Goal: Communication & Community: Ask a question

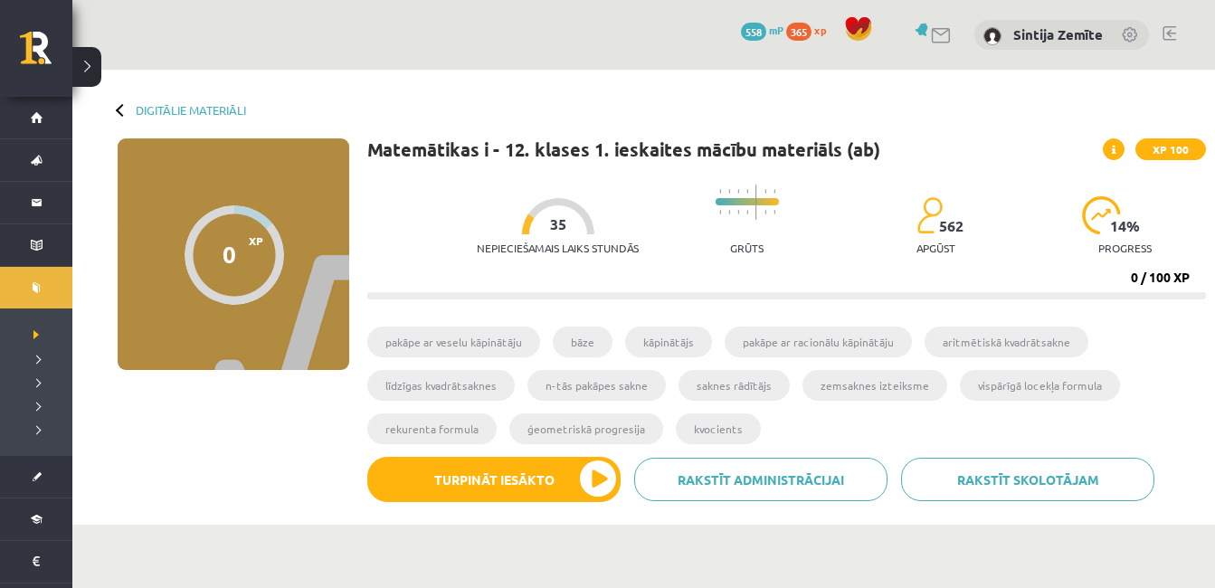
scroll to position [1293, 0]
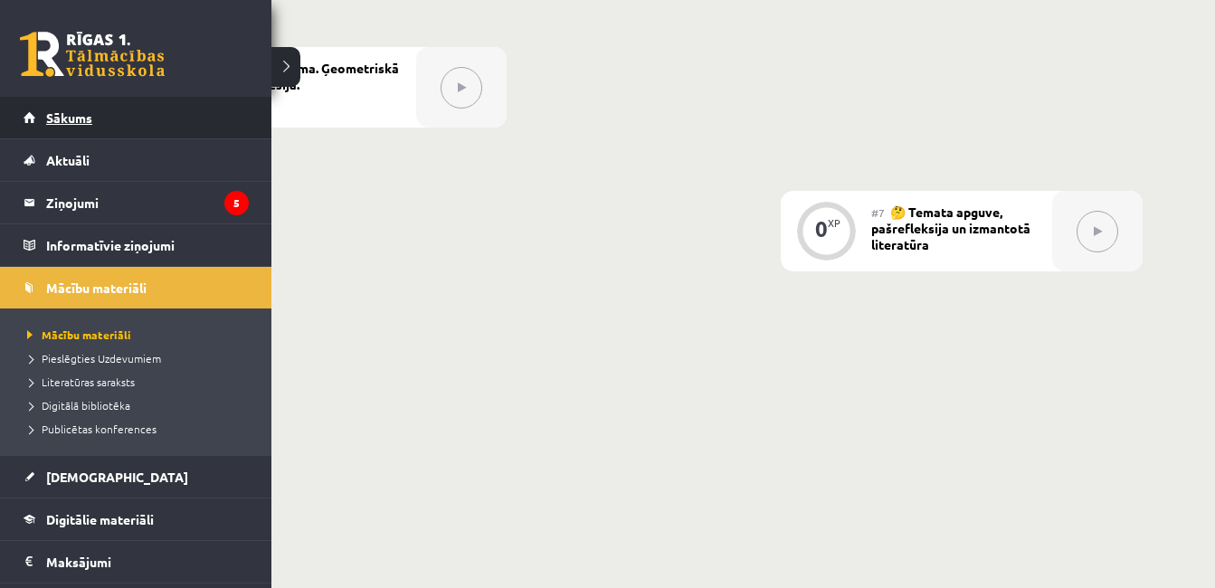
click at [62, 115] on span "Sākums" at bounding box center [69, 117] width 46 height 16
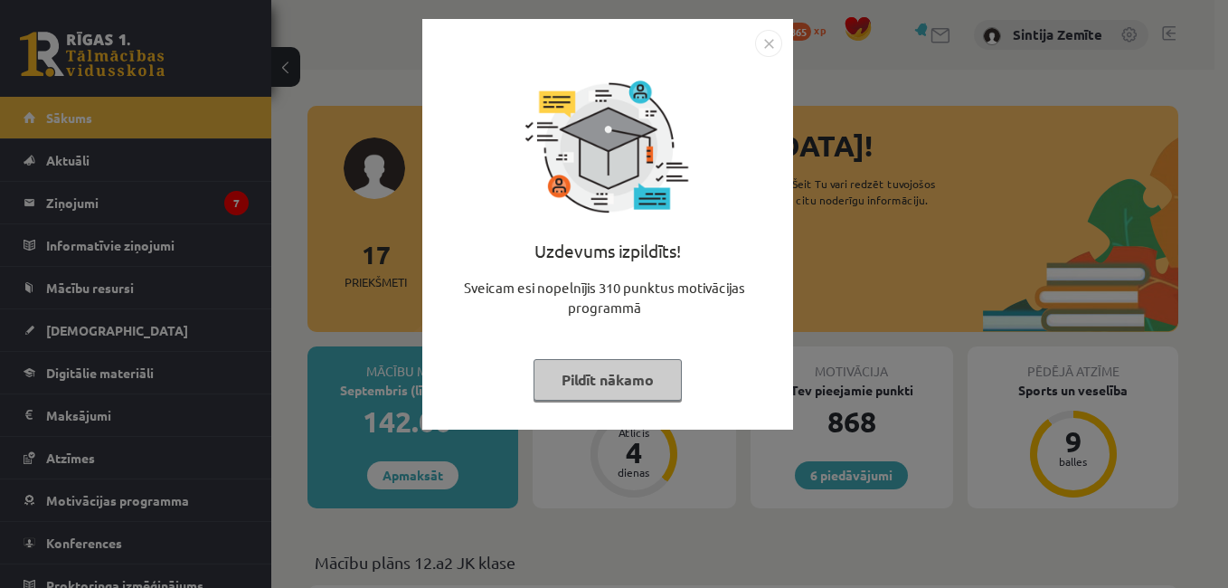
click at [772, 39] on img "Close" at bounding box center [768, 43] width 27 height 27
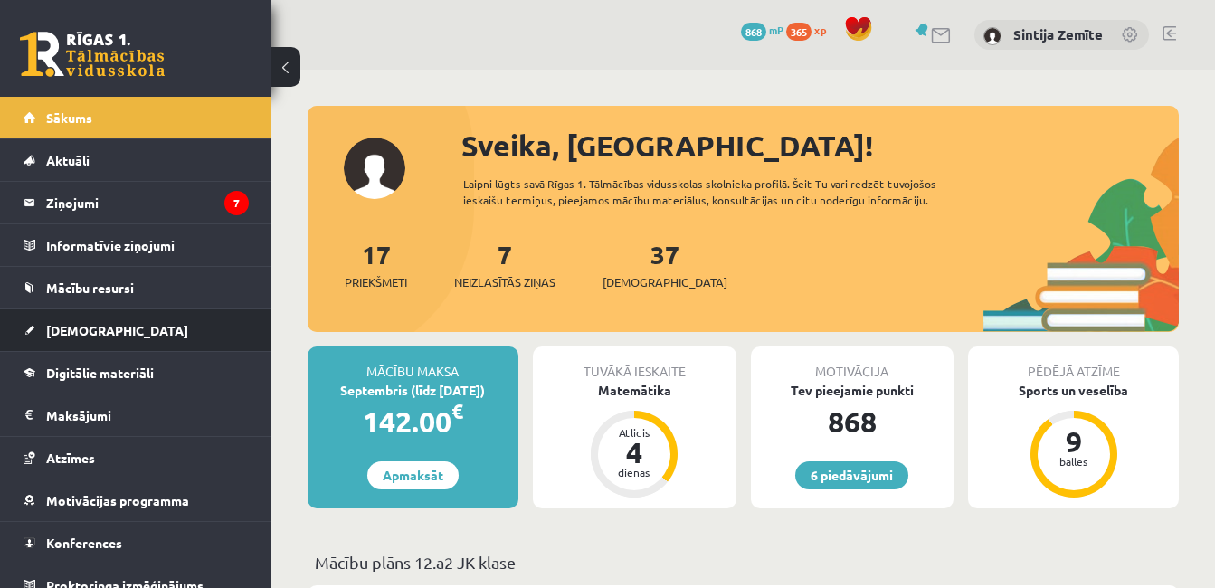
click at [116, 336] on link "[DEMOGRAPHIC_DATA]" at bounding box center [136, 330] width 225 height 42
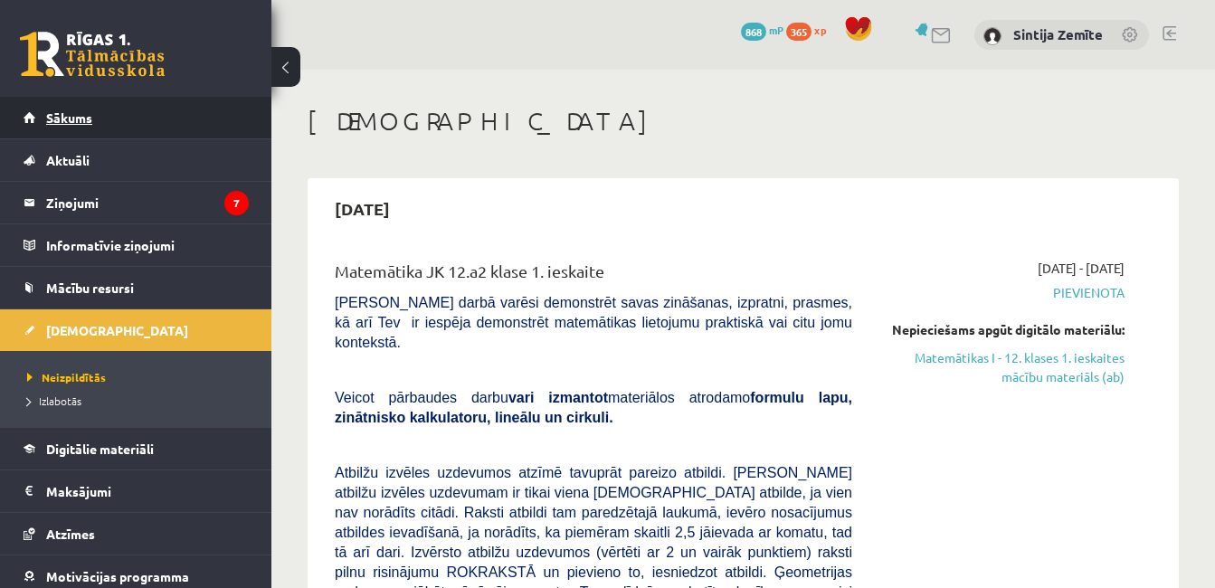
click at [118, 129] on link "Sākums" at bounding box center [136, 118] width 225 height 42
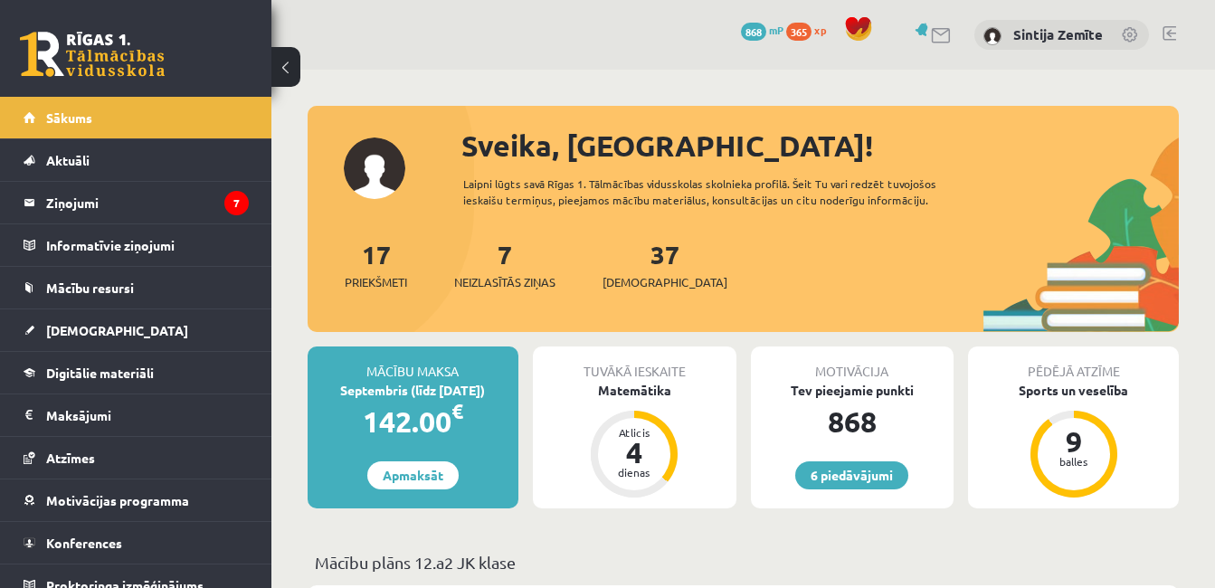
click at [1111, 430] on div "Pēdējā atzīme Sports un veselība 9 balles" at bounding box center [1073, 427] width 211 height 162
click at [1079, 448] on div "9" at bounding box center [1074, 441] width 54 height 29
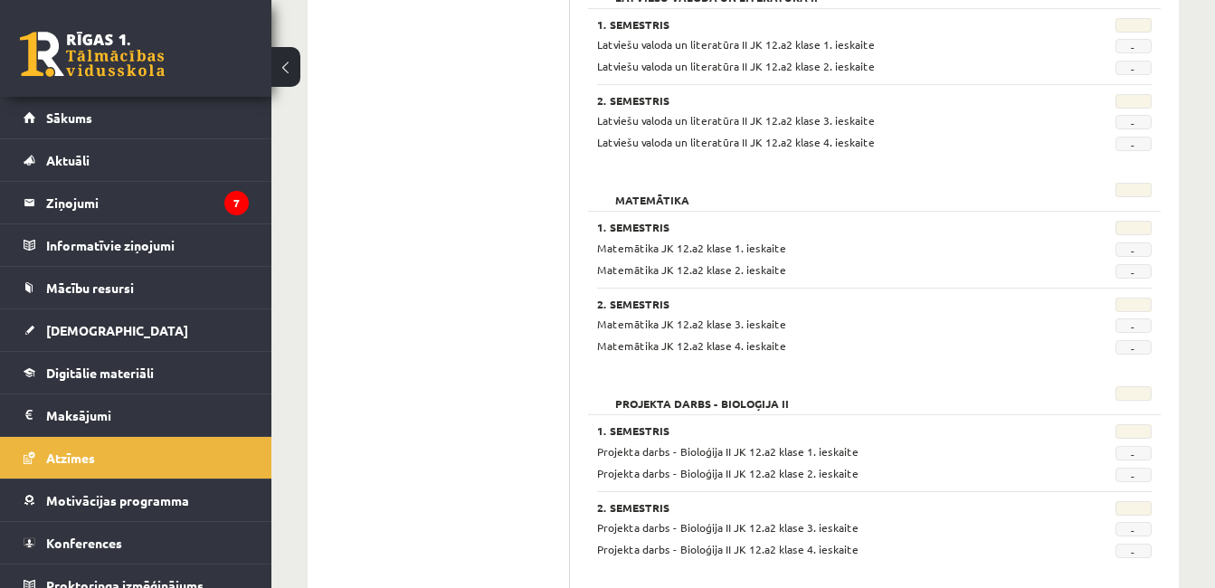
scroll to position [1788, 0]
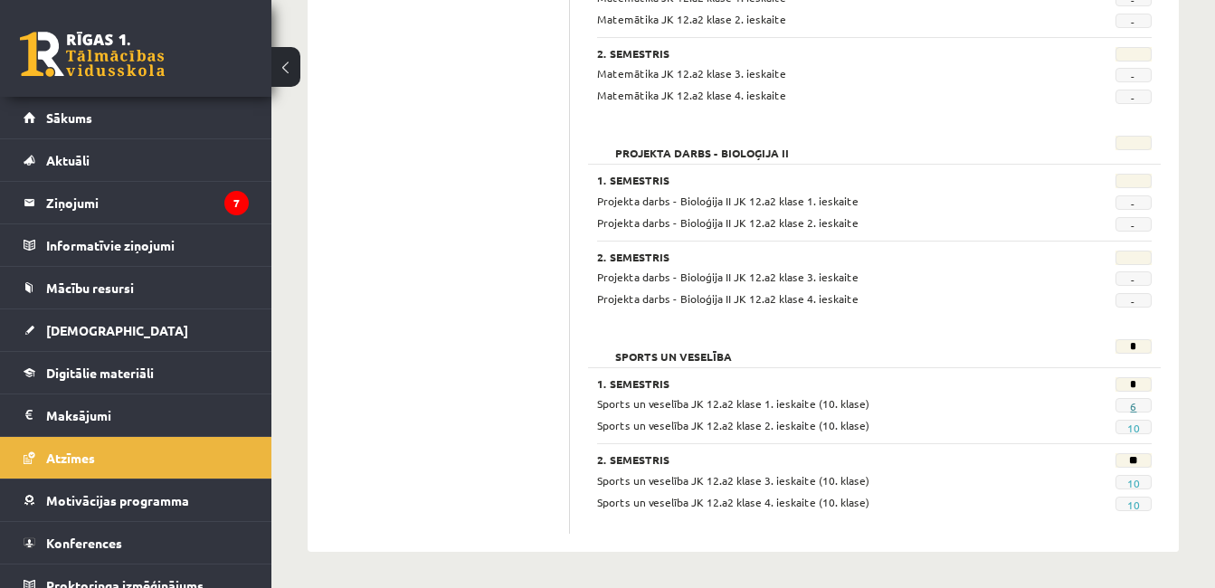
click at [1130, 405] on link "6" at bounding box center [1133, 406] width 6 height 14
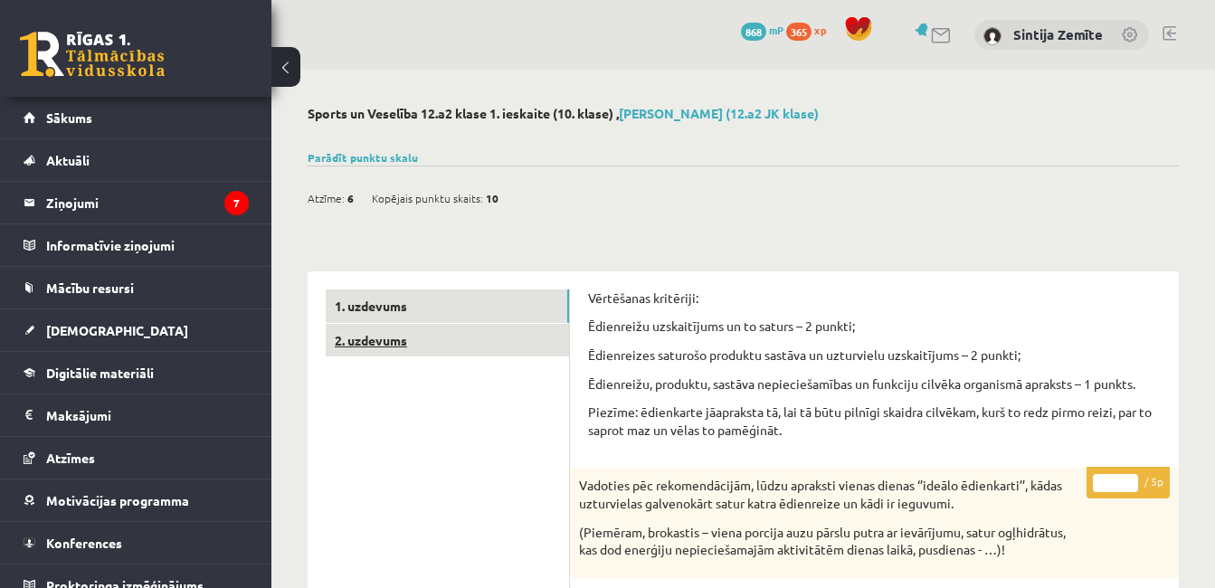
click at [372, 329] on link "2. uzdevums" at bounding box center [447, 340] width 243 height 33
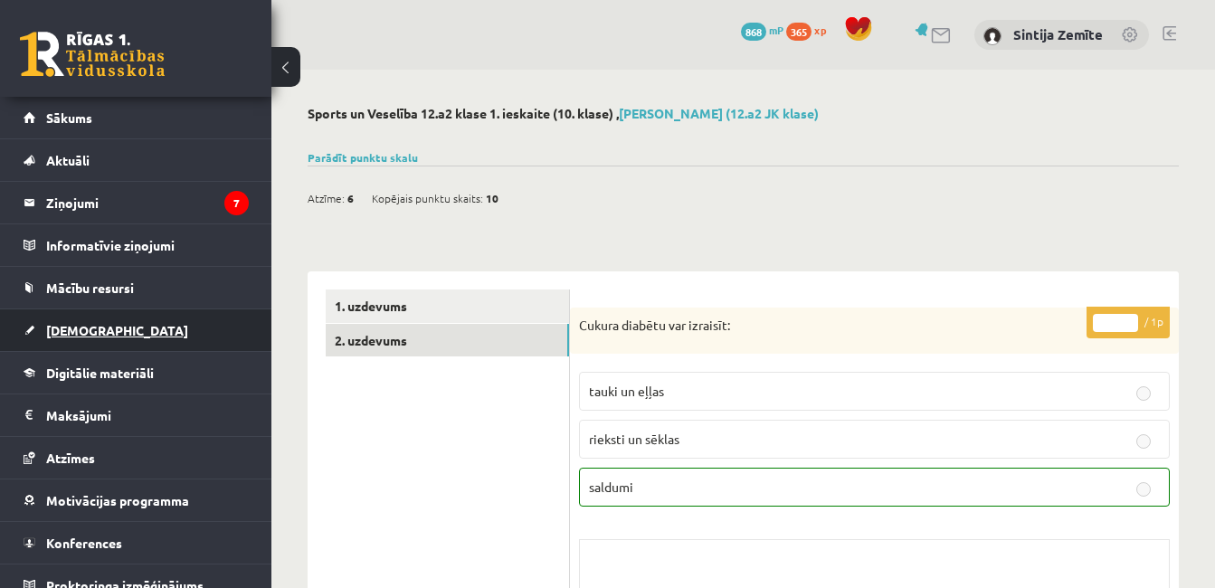
click at [71, 327] on span "[DEMOGRAPHIC_DATA]" at bounding box center [117, 330] width 142 height 16
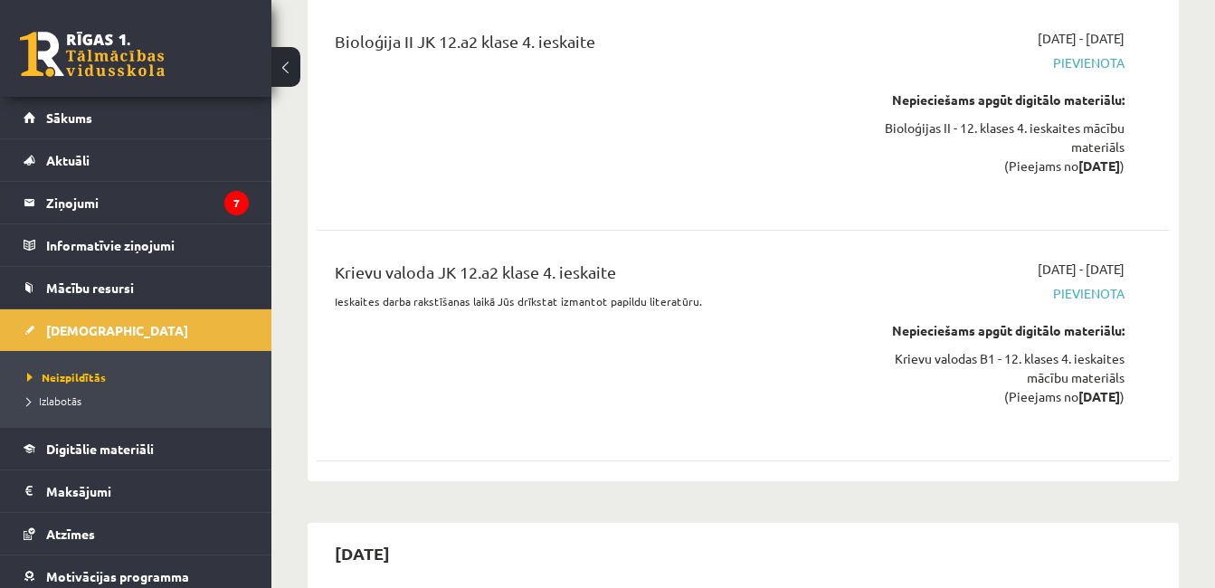
scroll to position [20669, 0]
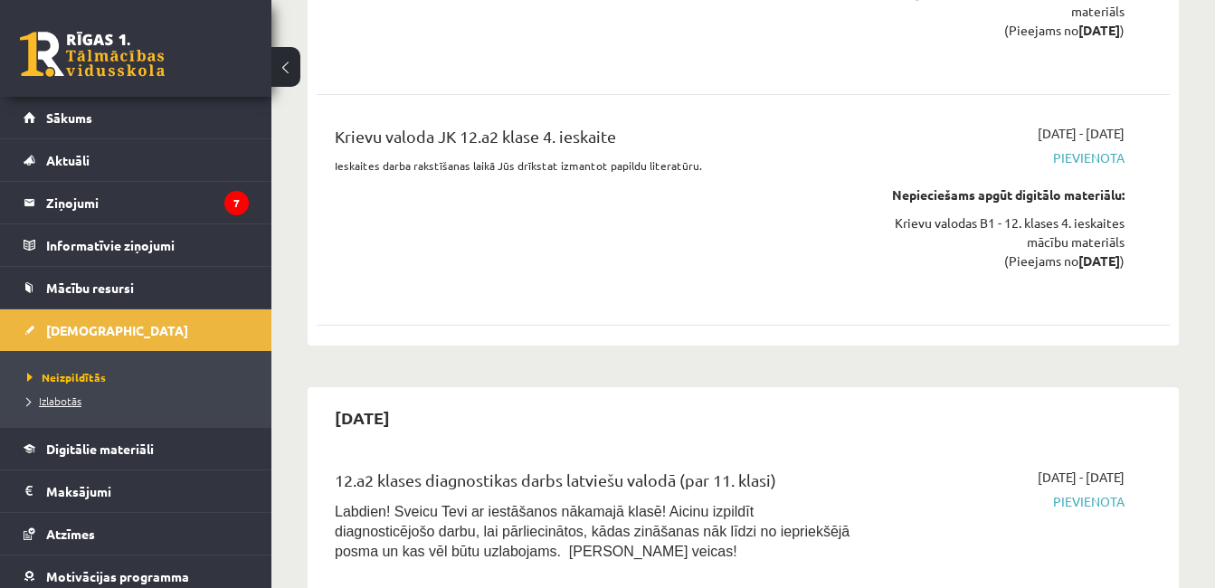
click at [80, 397] on span "Izlabotās" at bounding box center [54, 400] width 54 height 14
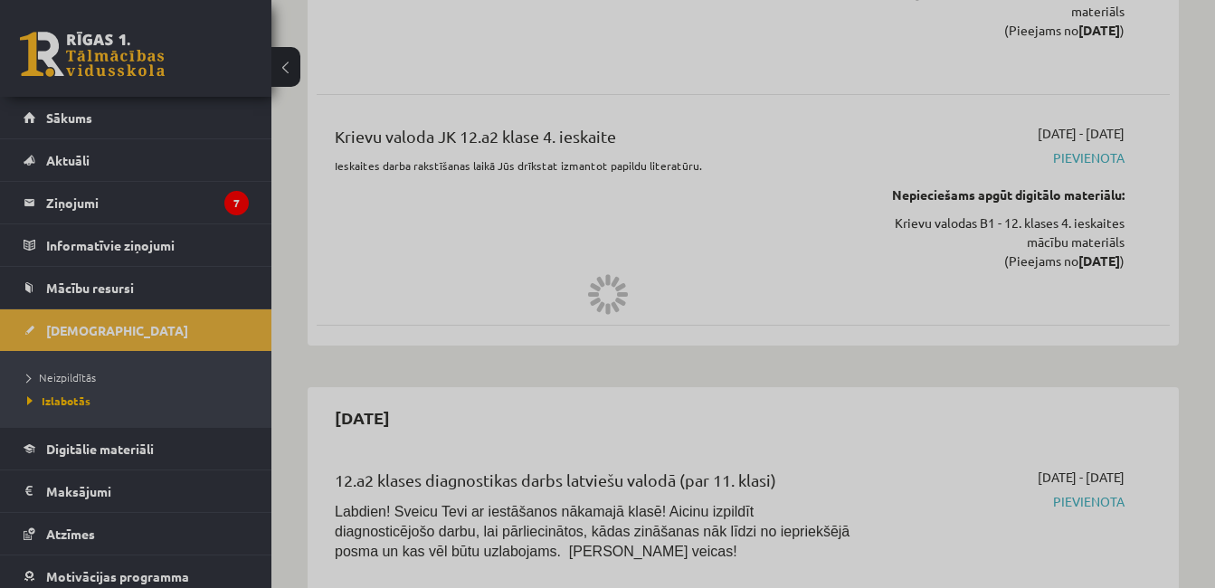
scroll to position [2376, 0]
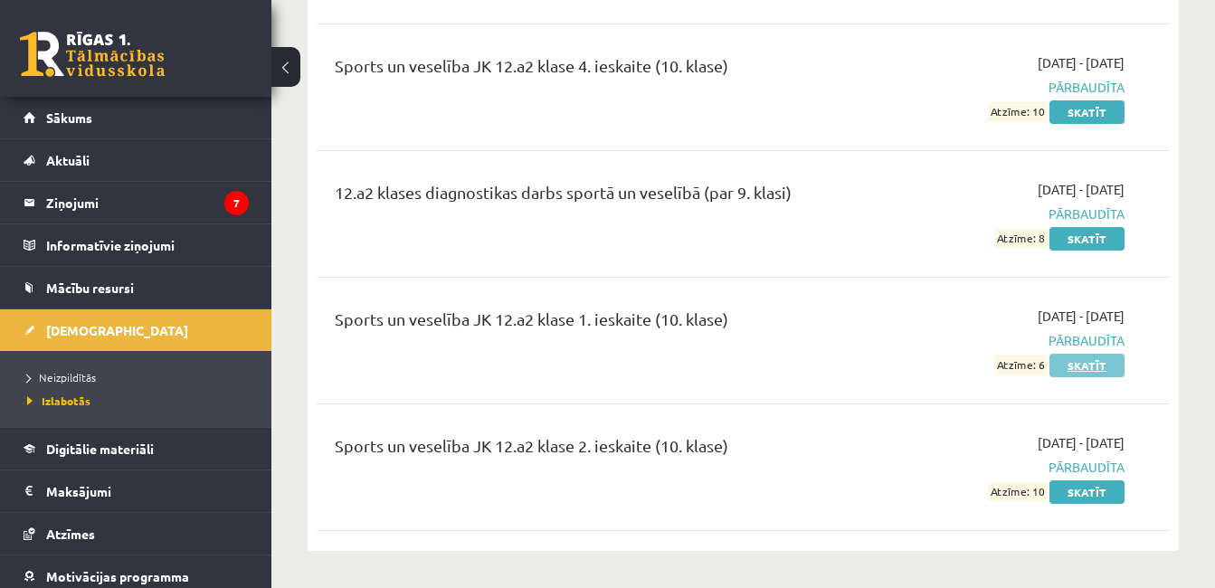
click at [1079, 362] on link "Skatīt" at bounding box center [1086, 366] width 75 height 24
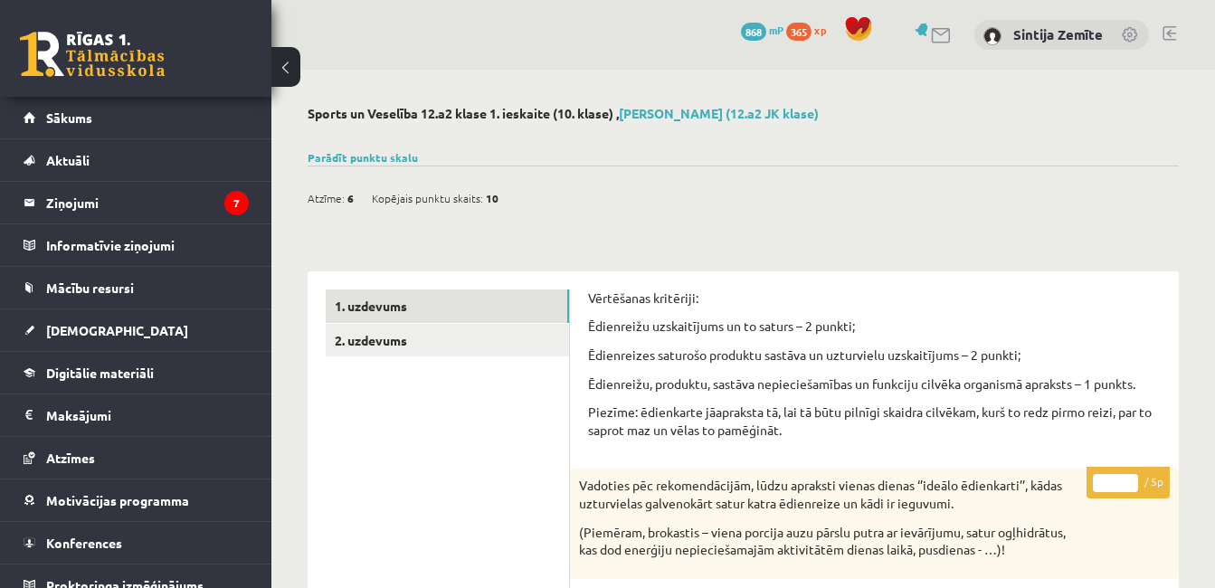
click at [932, 33] on link at bounding box center [942, 35] width 22 height 15
drag, startPoint x: 304, startPoint y: 111, endPoint x: 812, endPoint y: 116, distance: 508.4
copy h2 "Sports un Veselība 12.a2 klase 1. ieskaite (10. klase) , [PERSON_NAME] (12.a2 J…"
drag, startPoint x: 812, startPoint y: 116, endPoint x: 850, endPoint y: 216, distance: 107.3
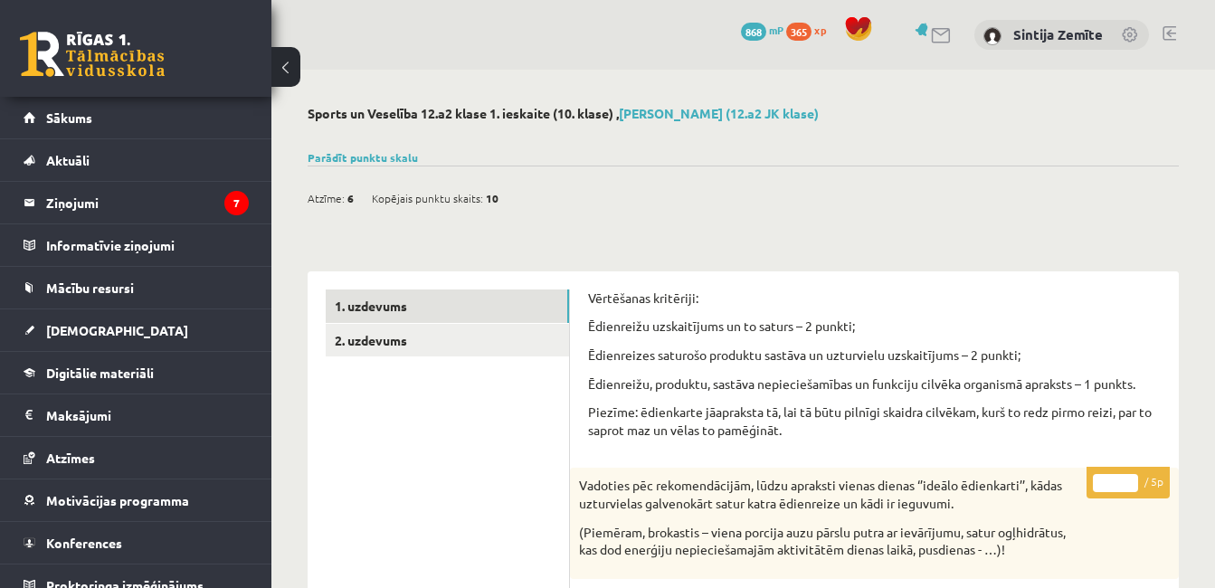
click at [928, 31] on link at bounding box center [923, 30] width 18 height 14
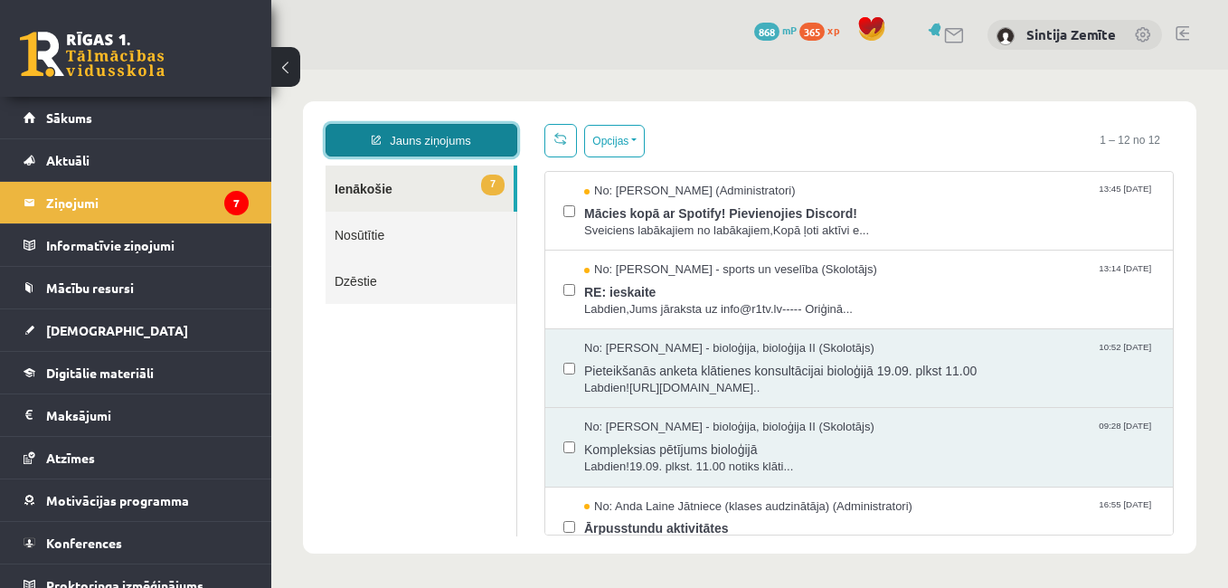
click at [385, 145] on link "Jauns ziņojums" at bounding box center [422, 140] width 192 height 33
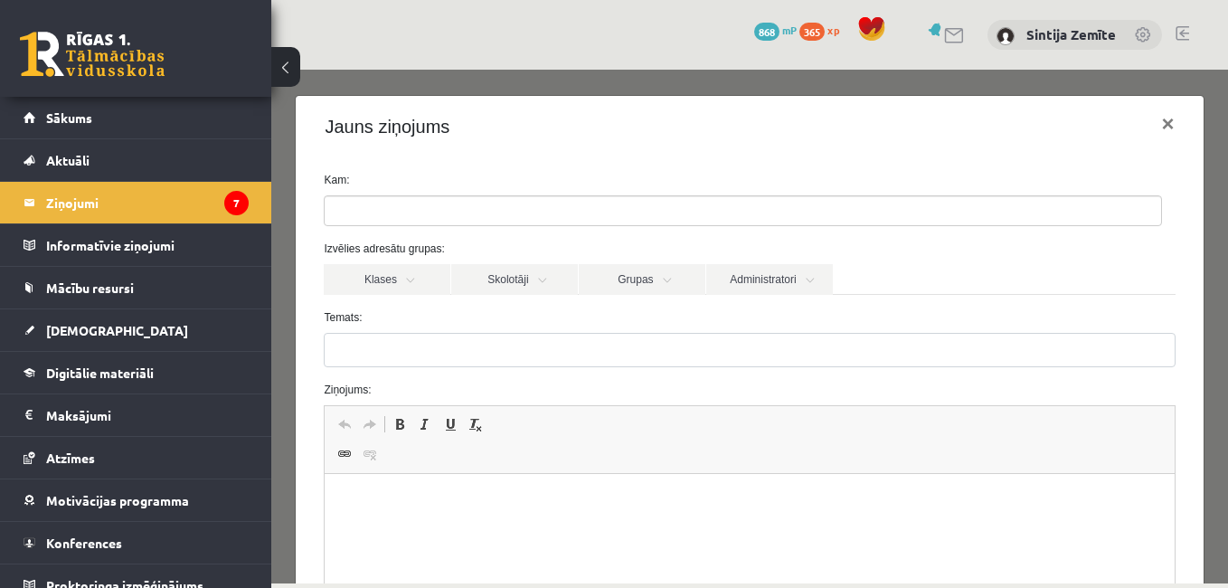
click at [448, 214] on ul at bounding box center [743, 210] width 837 height 29
click at [519, 289] on link "Skolotāji" at bounding box center [514, 279] width 127 height 31
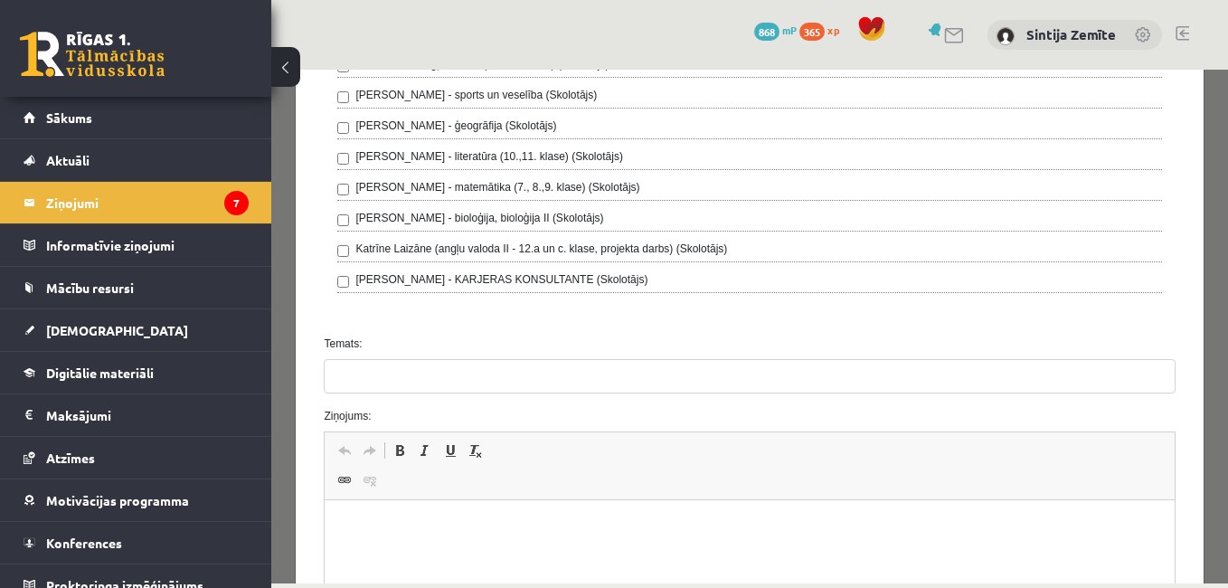
scroll to position [543, 0]
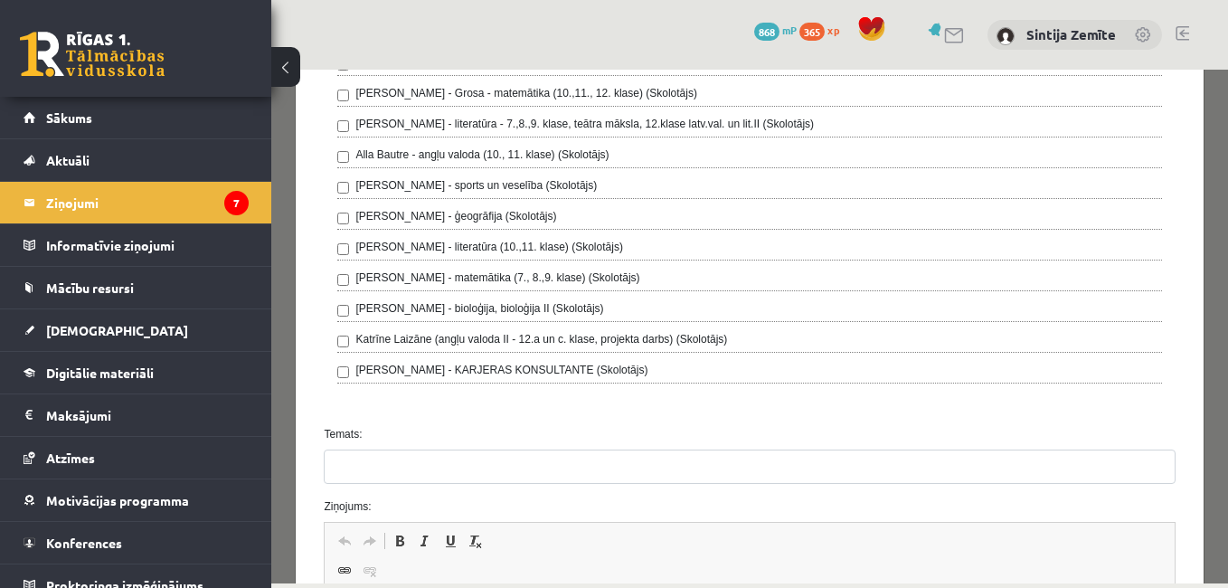
click at [538, 188] on label "[PERSON_NAME] - sports un veselība (Skolotājs)" at bounding box center [476, 185] width 242 height 16
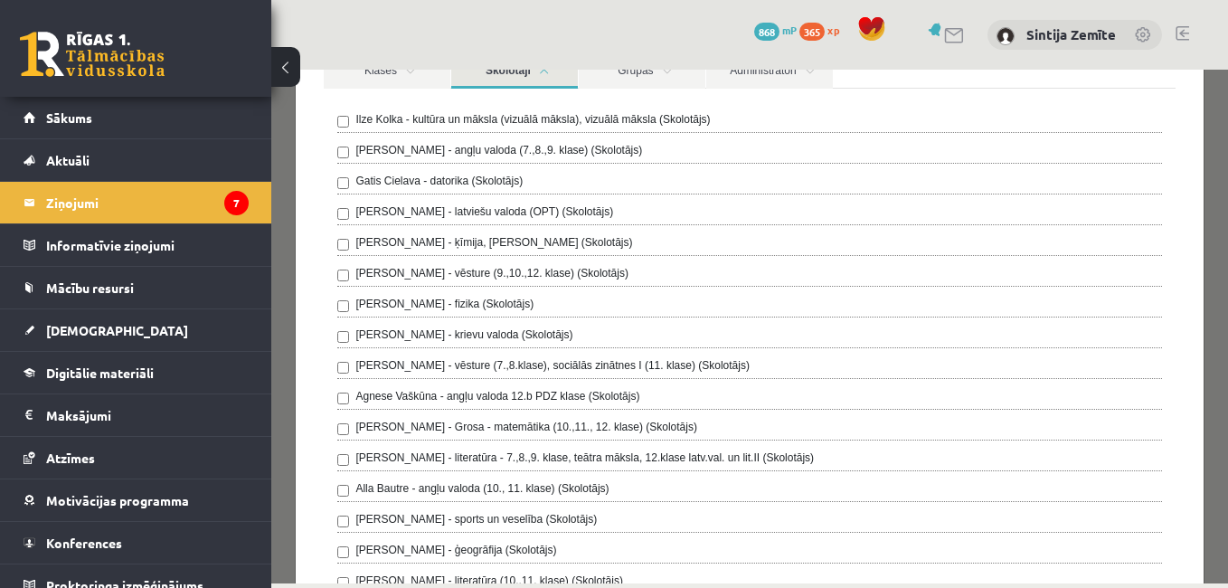
scroll to position [181, 0]
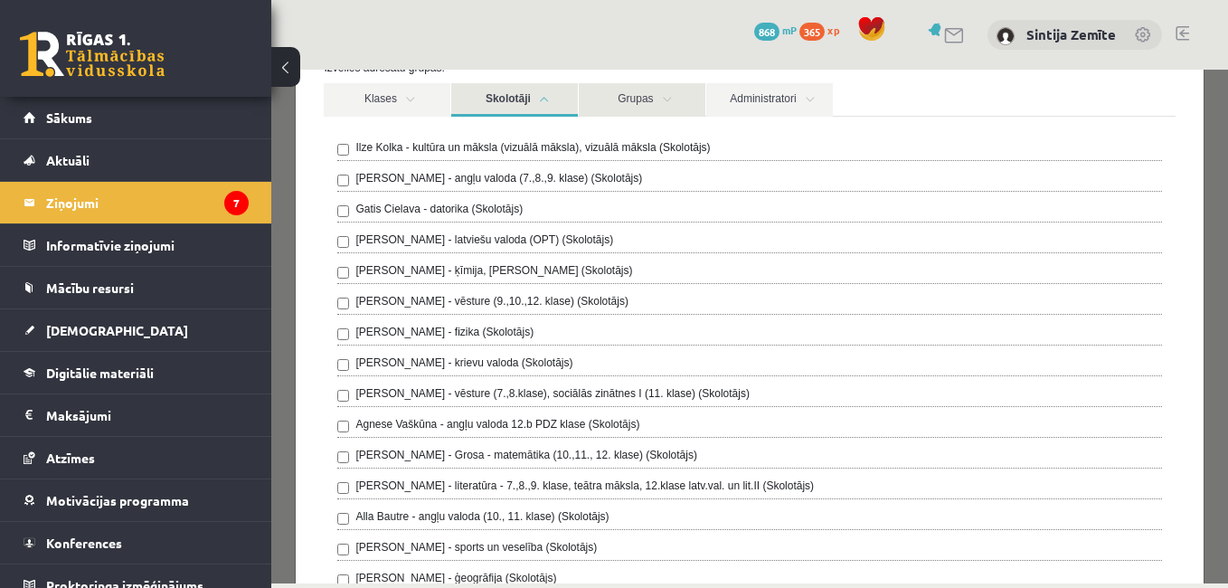
click at [647, 103] on link "Grupas" at bounding box center [642, 99] width 127 height 33
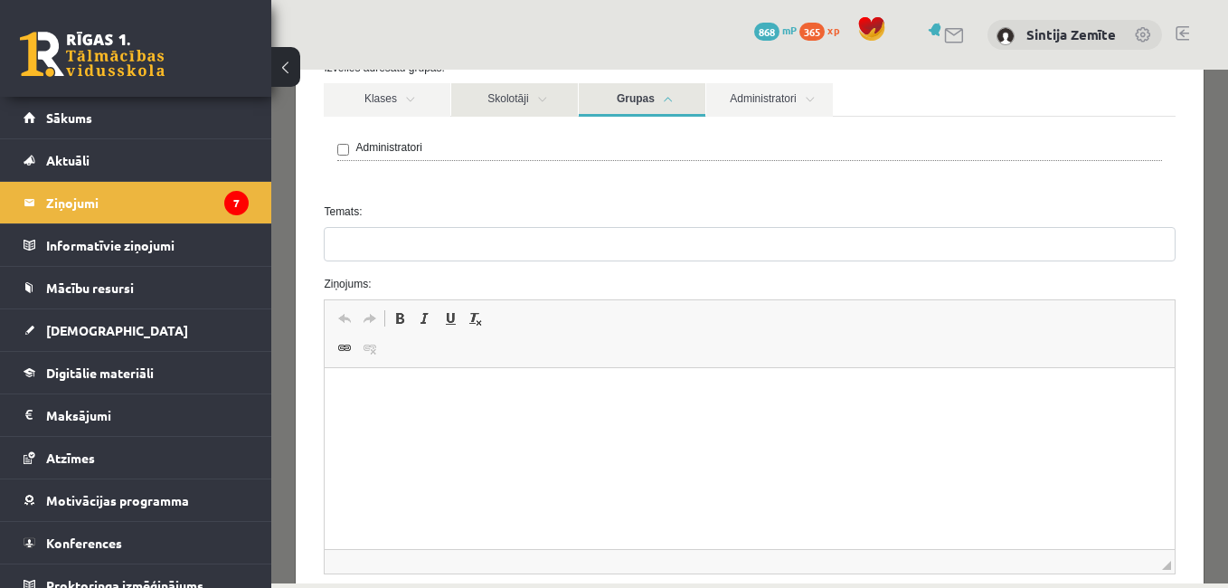
click at [526, 98] on link "Skolotāji" at bounding box center [514, 99] width 127 height 33
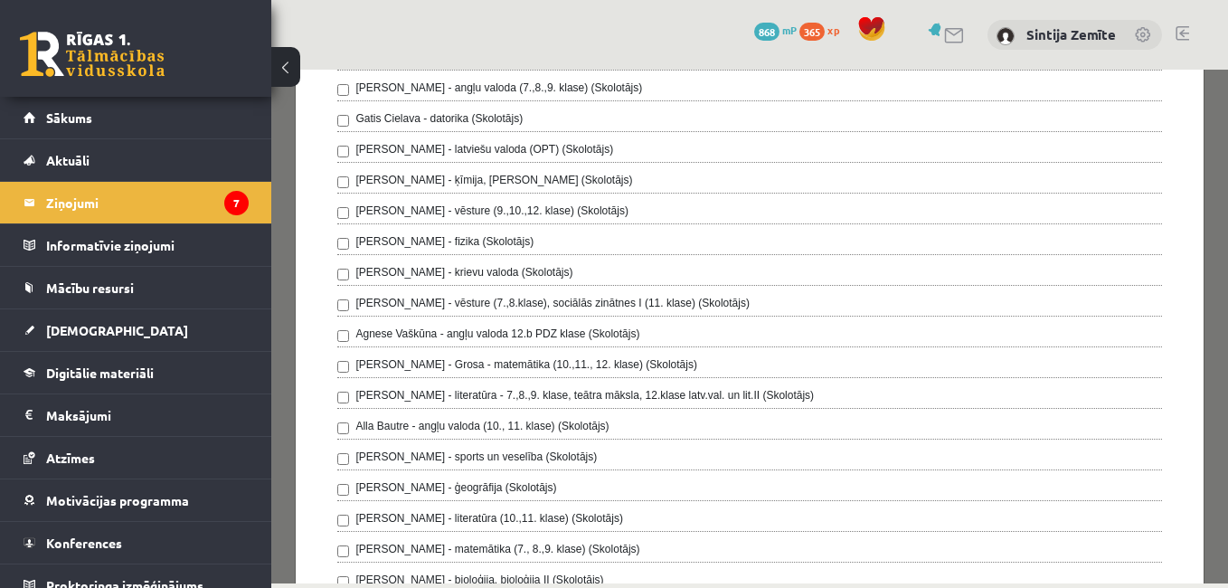
scroll to position [724, 0]
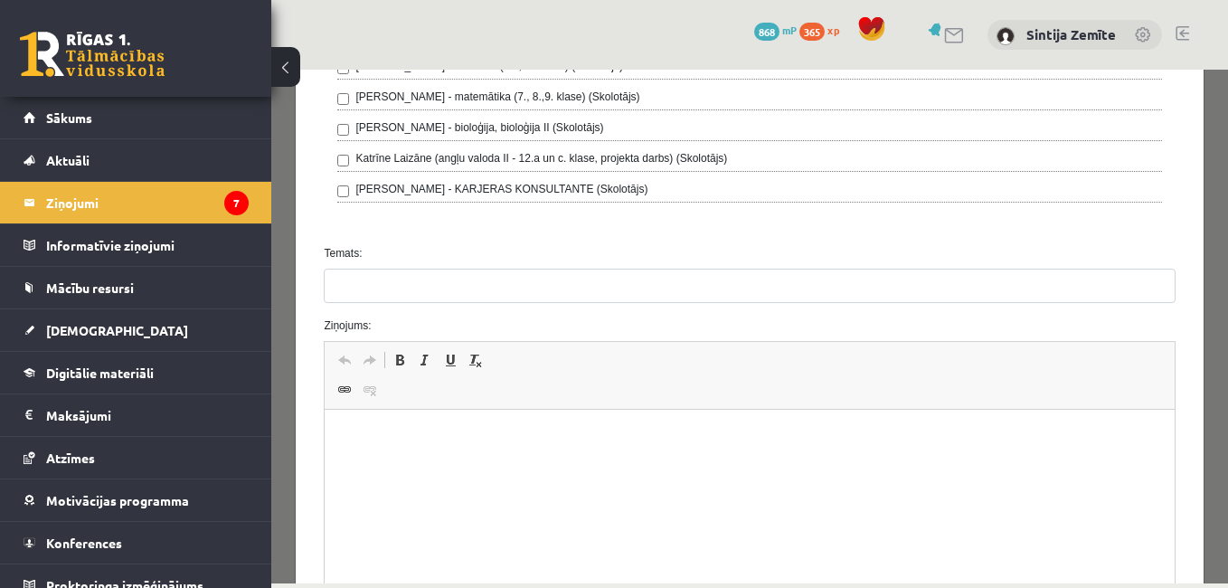
click at [419, 267] on div "Temats:" at bounding box center [749, 274] width 878 height 58
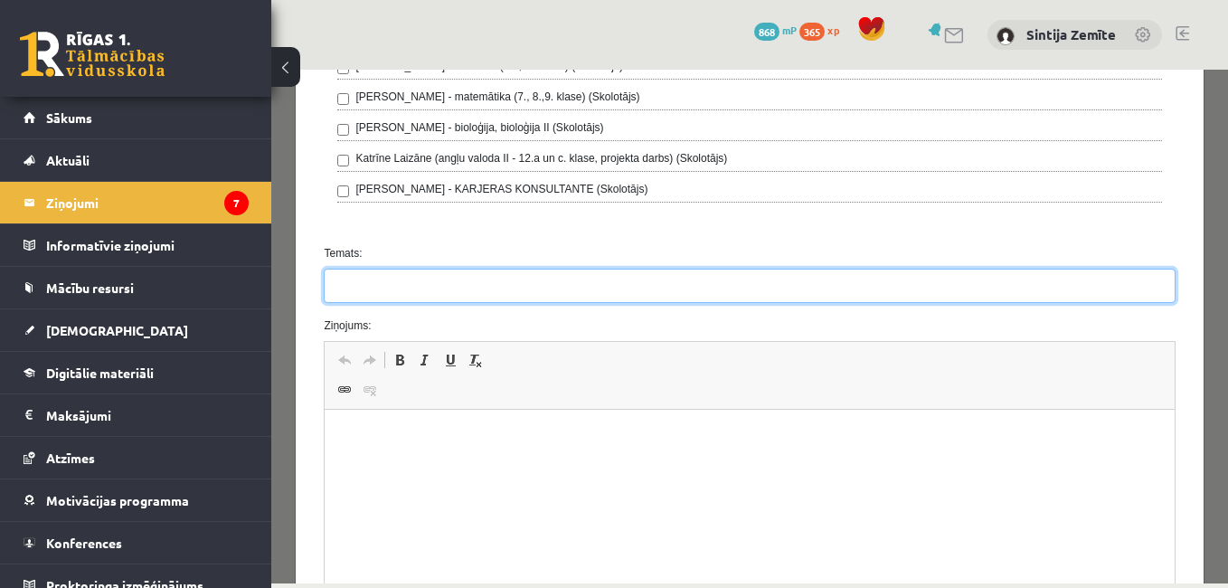
click at [419, 271] on input "Temats:" at bounding box center [749, 286] width 851 height 34
type input "******"
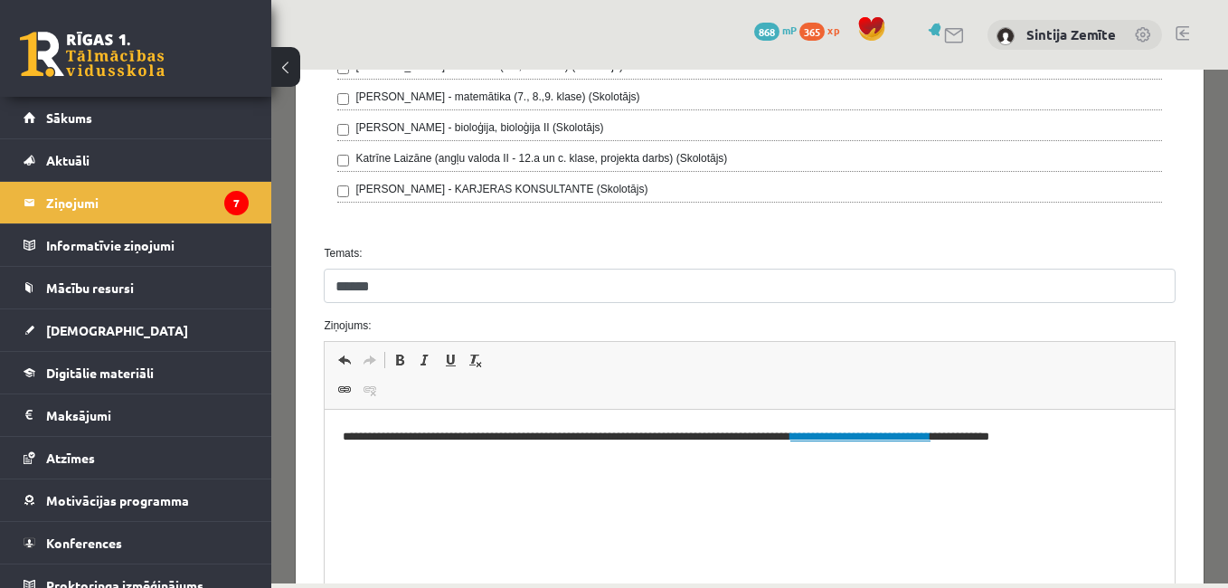
click at [1120, 442] on p "**********" at bounding box center [743, 437] width 800 height 19
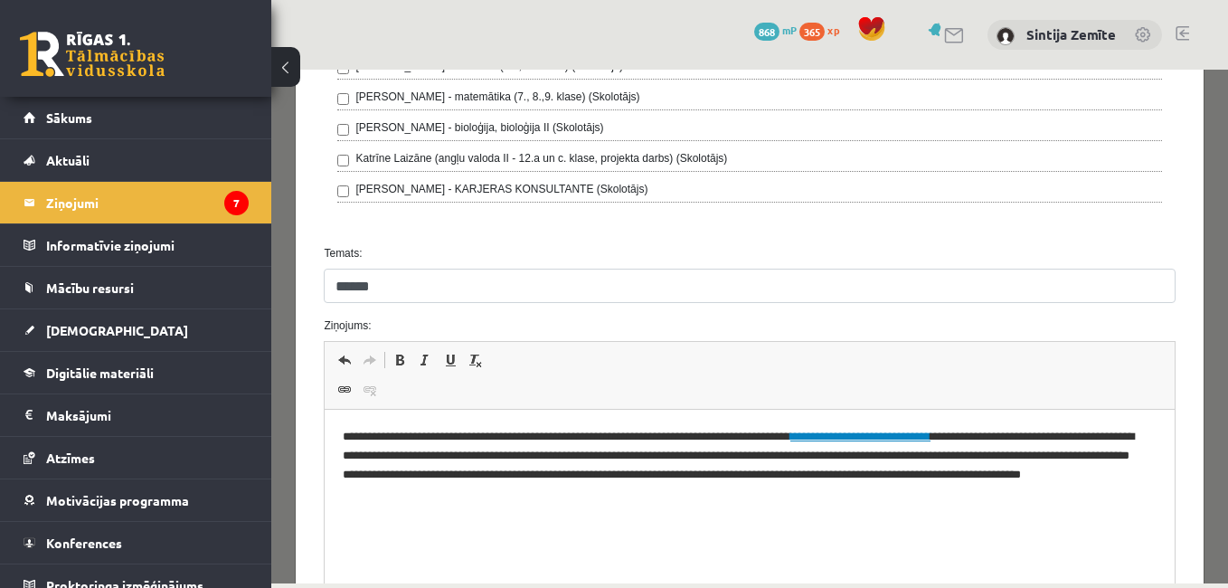
click at [393, 484] on p "**********" at bounding box center [743, 465] width 800 height 75
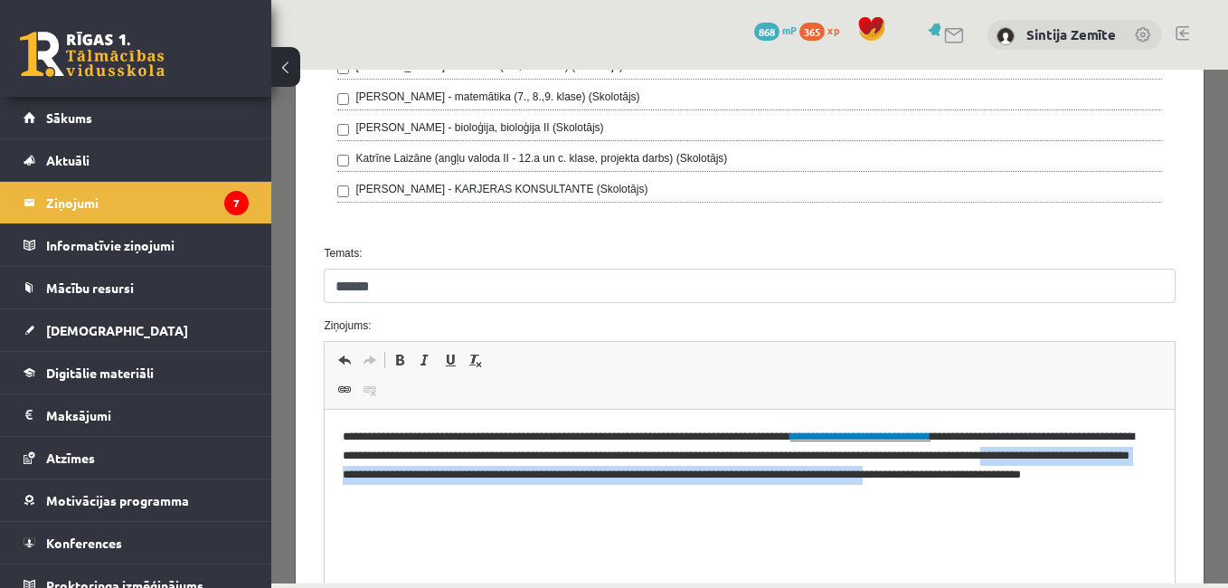
click at [397, 488] on p "**********" at bounding box center [743, 465] width 800 height 75
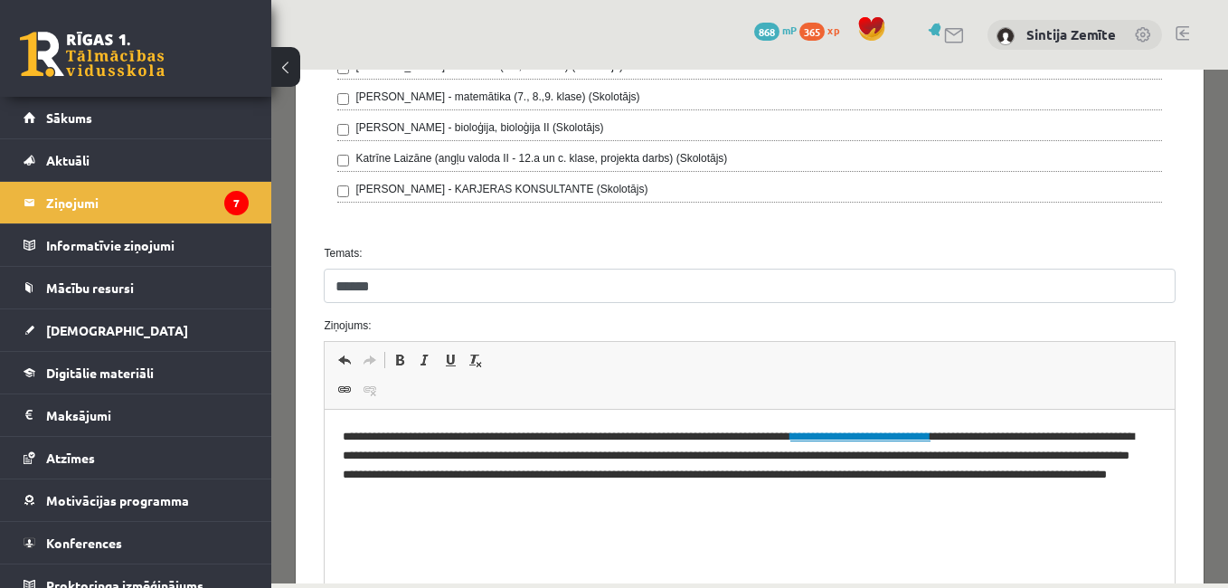
click at [677, 493] on p "**********" at bounding box center [743, 465] width 800 height 75
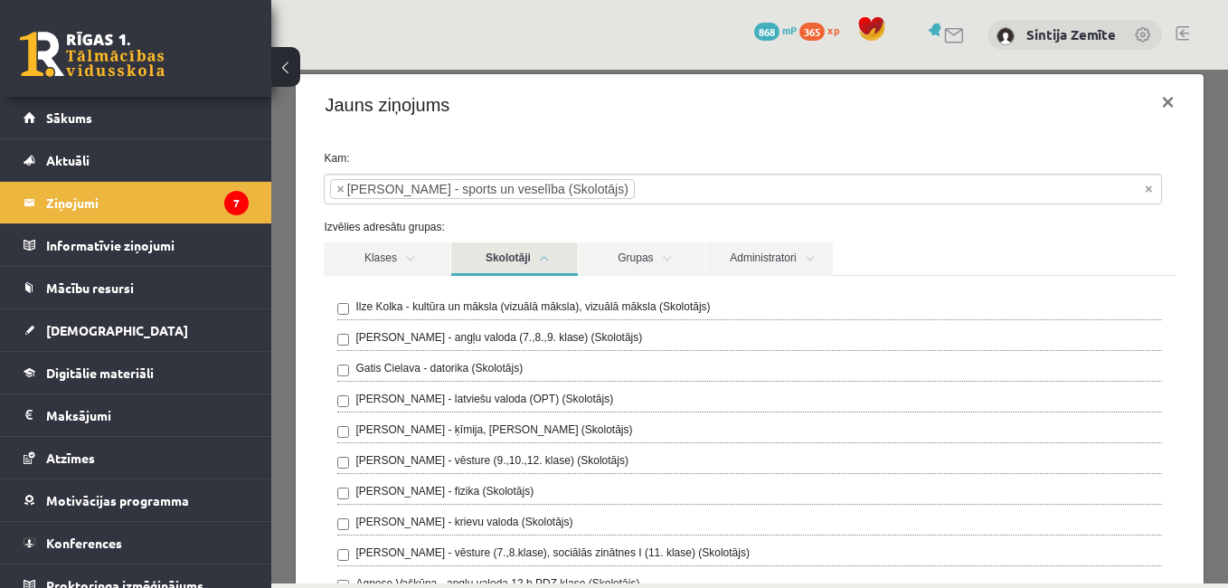
scroll to position [7, 0]
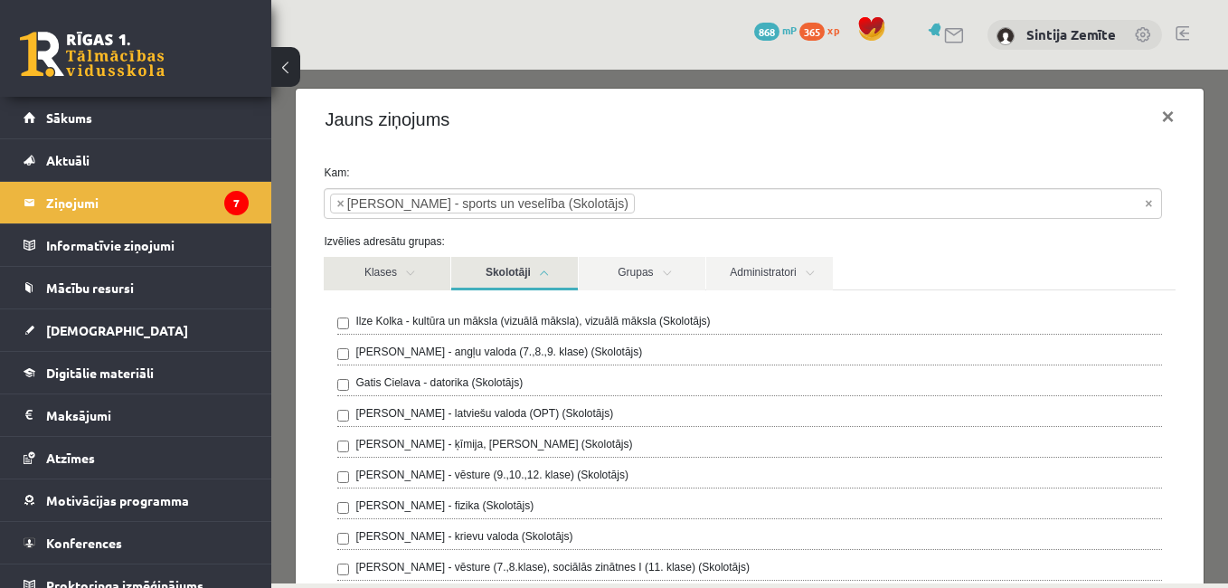
click at [383, 282] on link "Klases" at bounding box center [387, 273] width 127 height 33
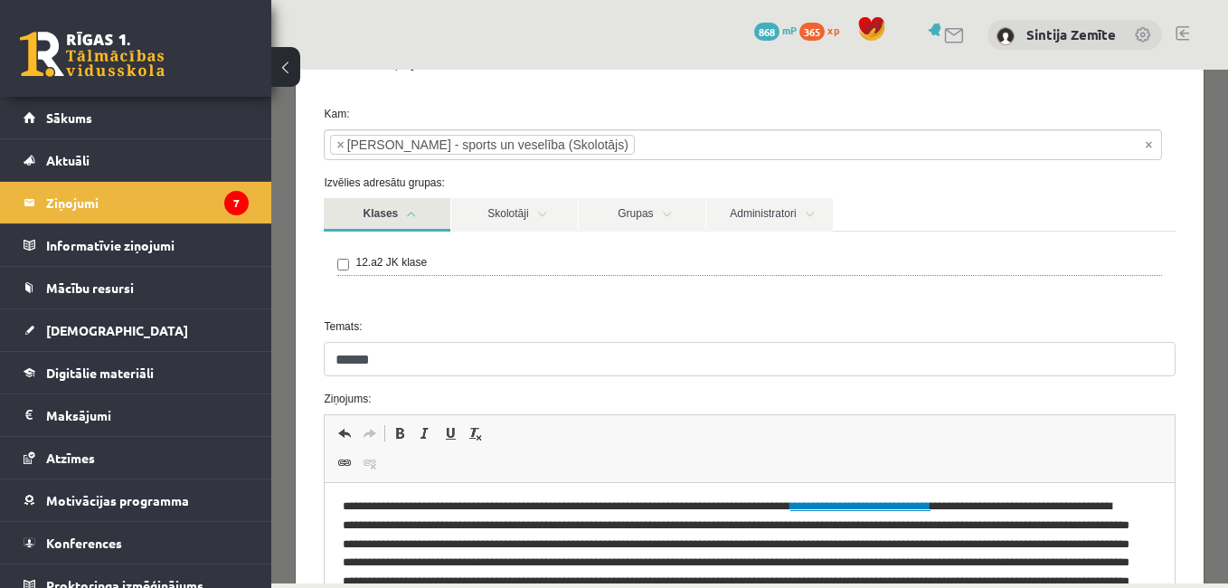
scroll to position [98, 0]
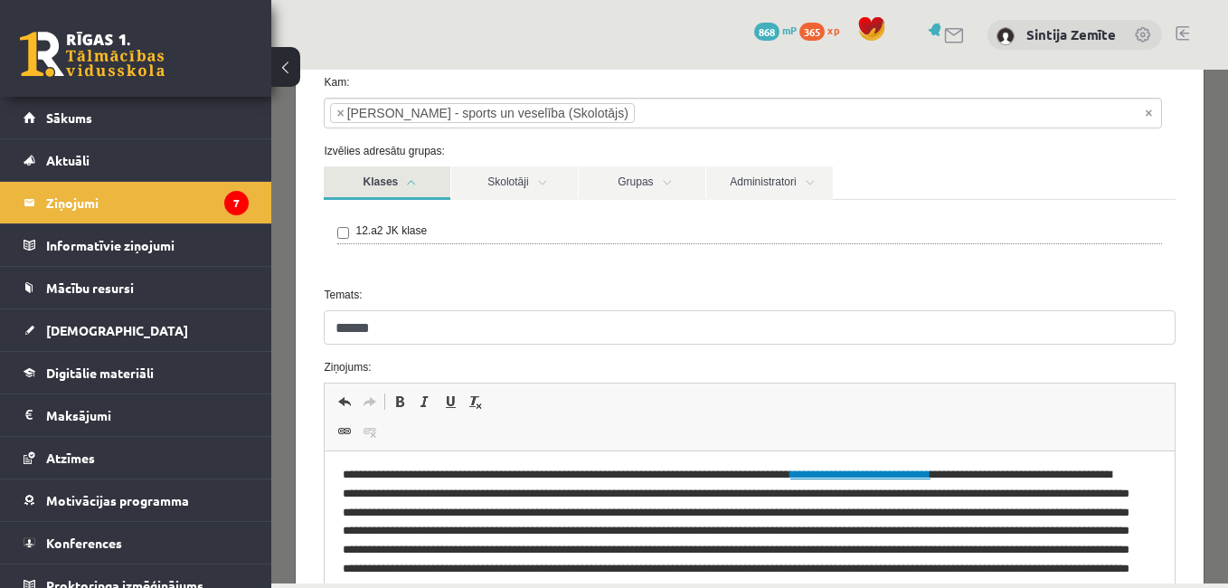
click at [365, 232] on label "12.a2 JK klase" at bounding box center [390, 231] width 71 height 16
click at [647, 114] on span "×" at bounding box center [650, 113] width 7 height 18
select select "*****"
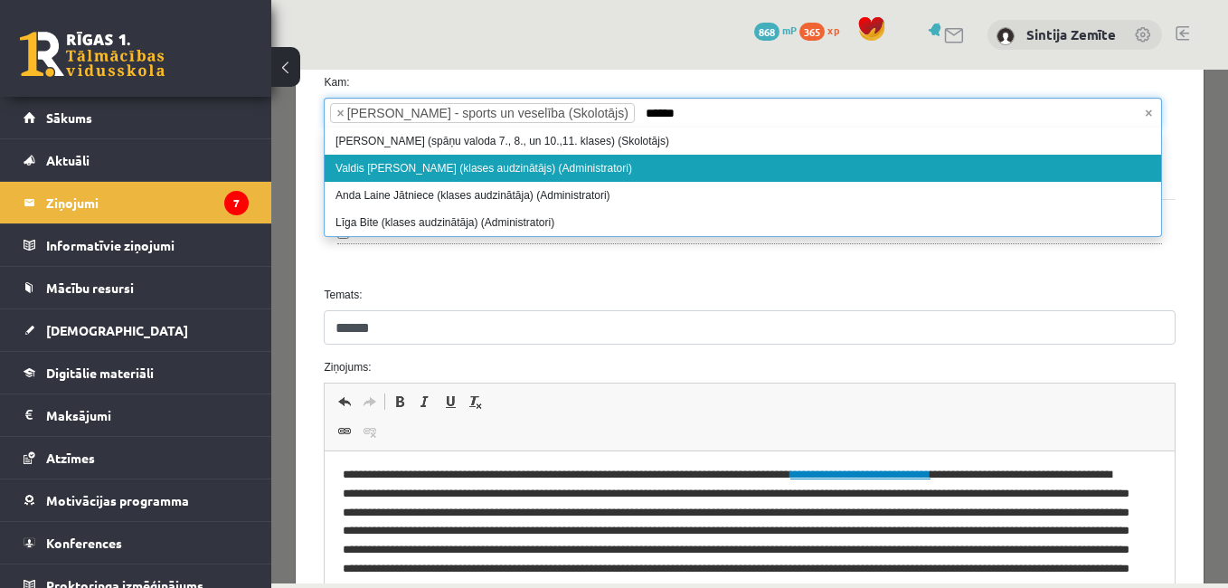
type input "******"
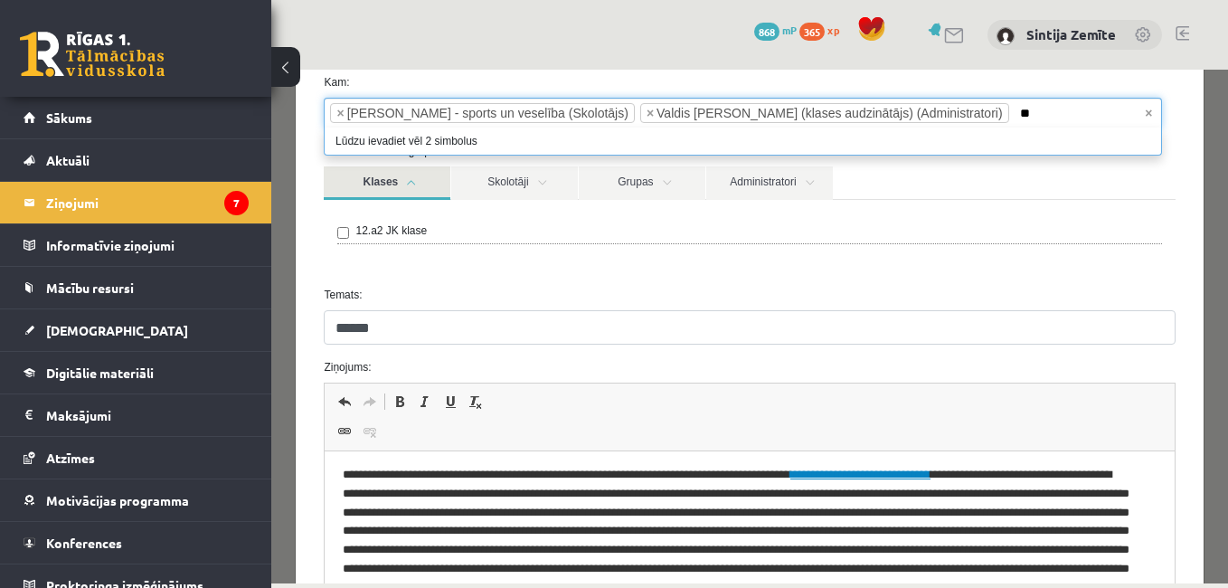
type input "*"
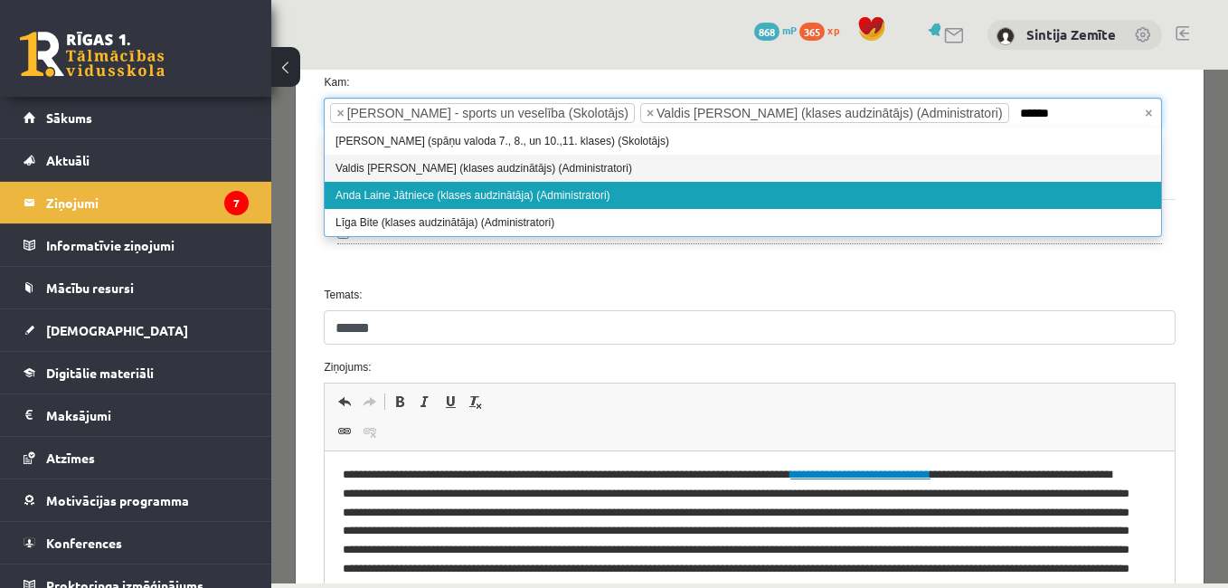
type input "******"
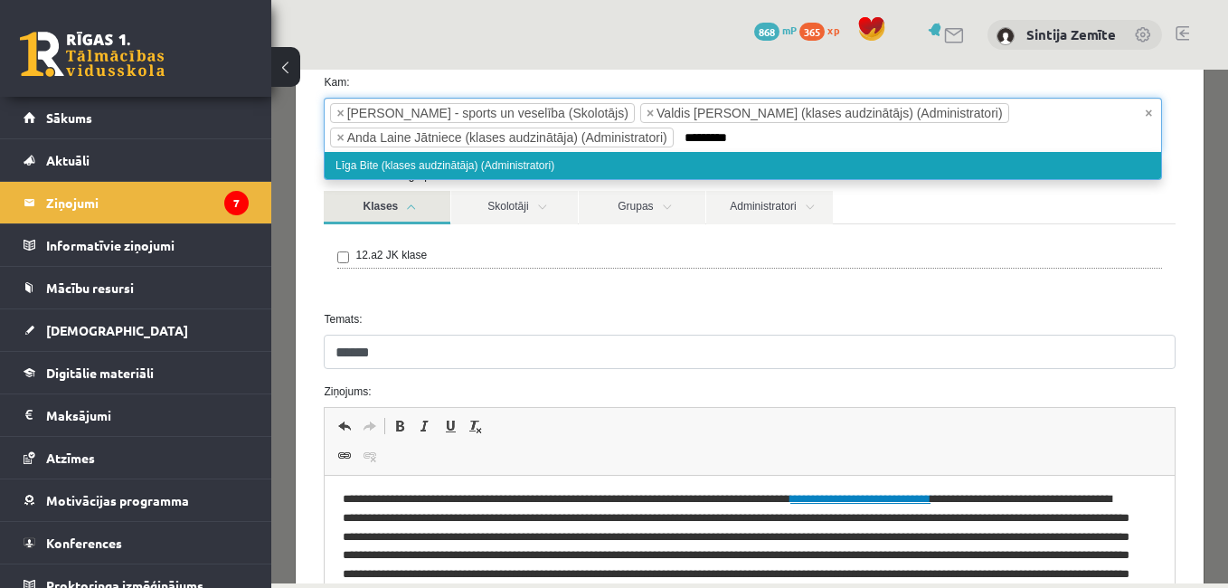
type input "*********"
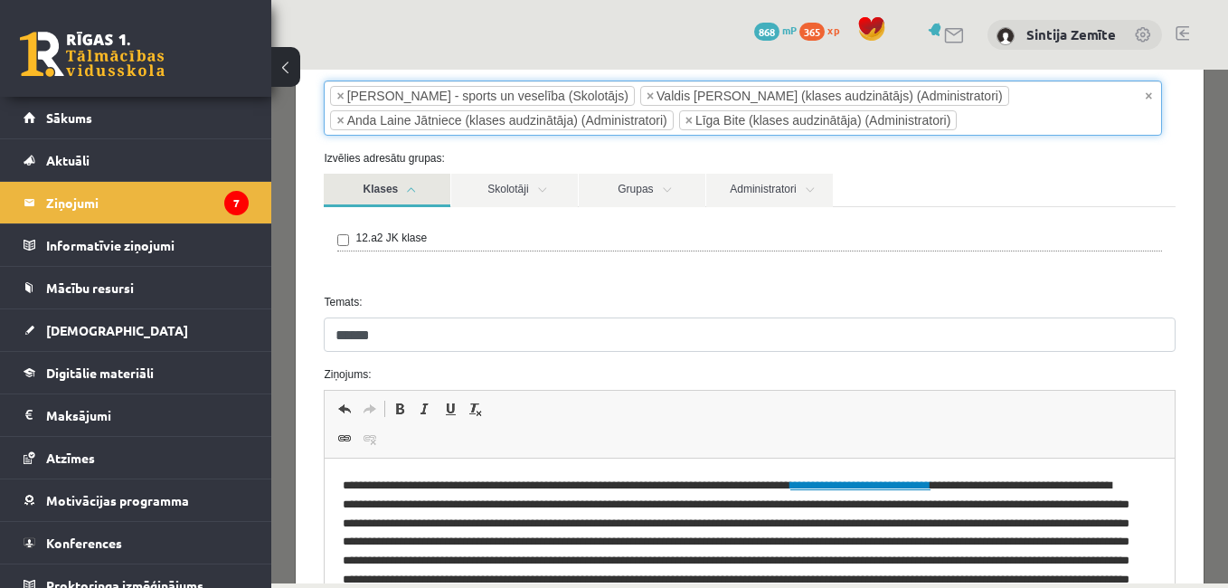
scroll to position [386, 0]
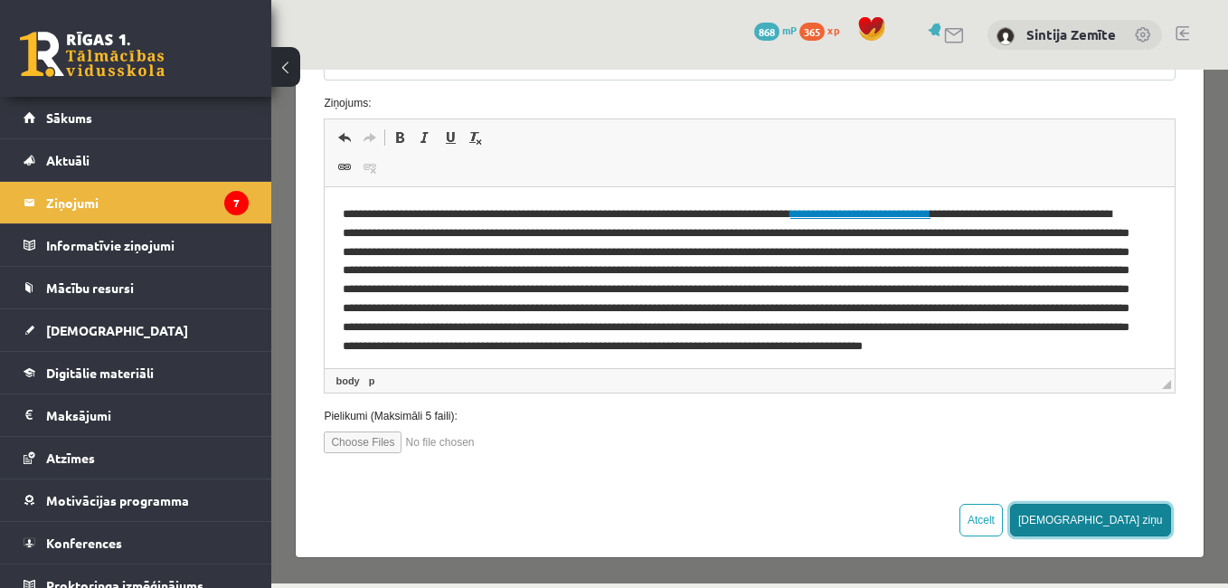
click at [1138, 512] on button "[DEMOGRAPHIC_DATA] ziņu" at bounding box center [1090, 520] width 161 height 33
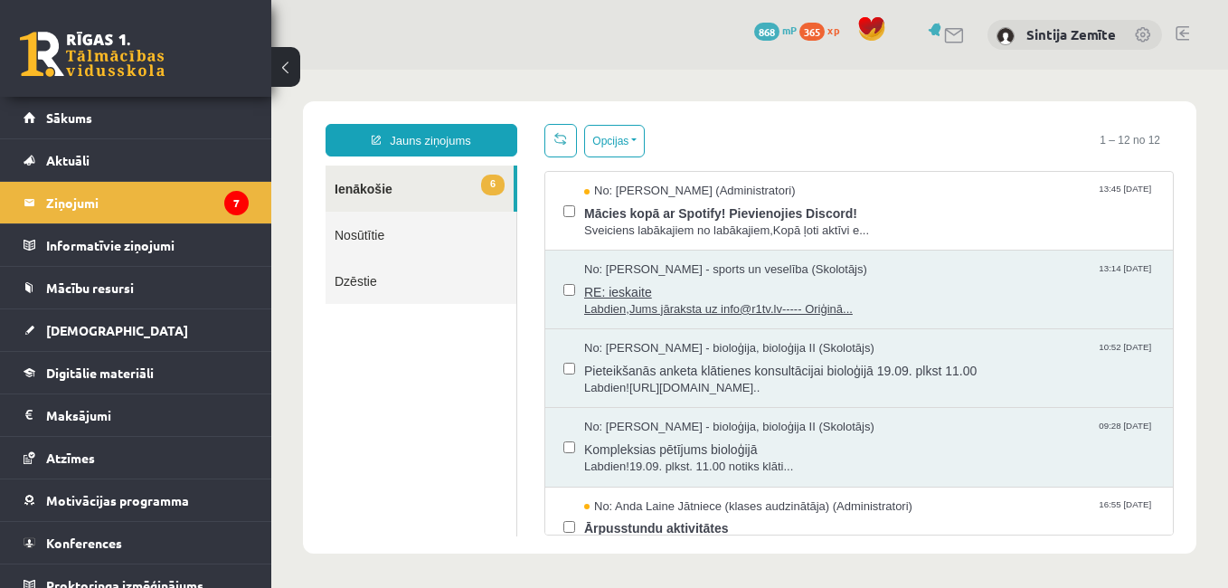
scroll to position [0, 0]
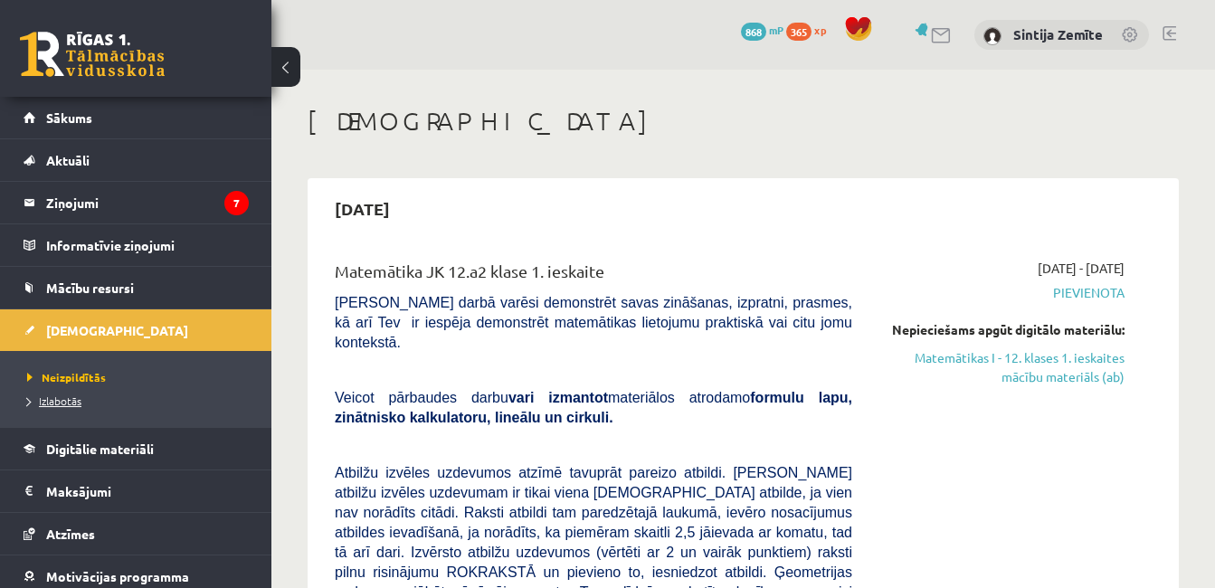
click at [75, 406] on link "Izlabotās" at bounding box center [140, 401] width 226 height 16
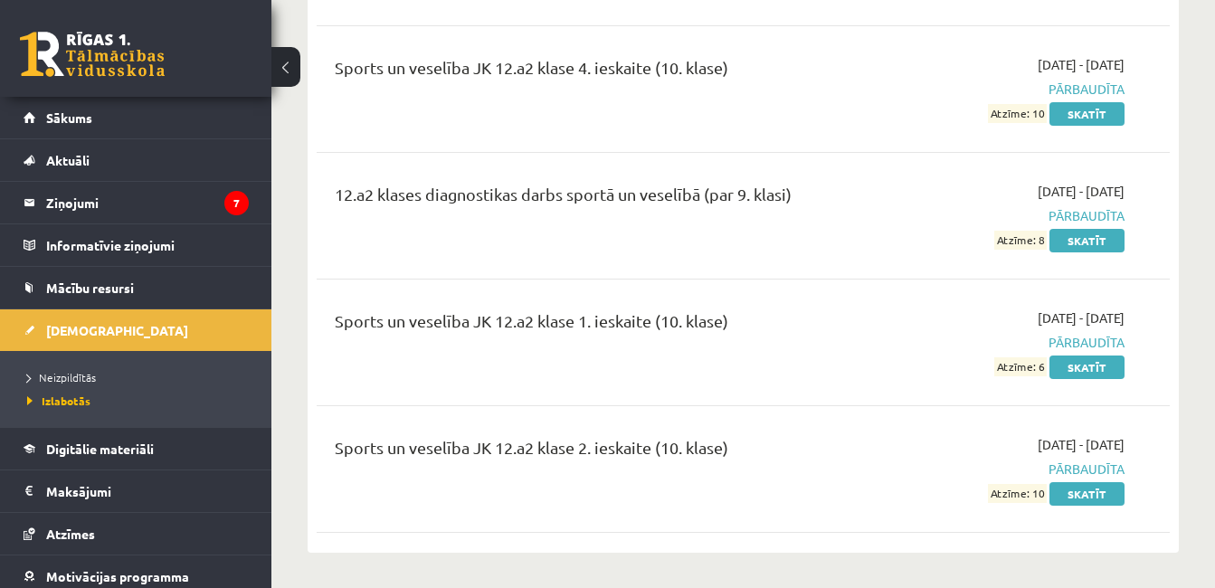
scroll to position [2375, 0]
click at [1071, 362] on link "Skatīt" at bounding box center [1086, 367] width 75 height 24
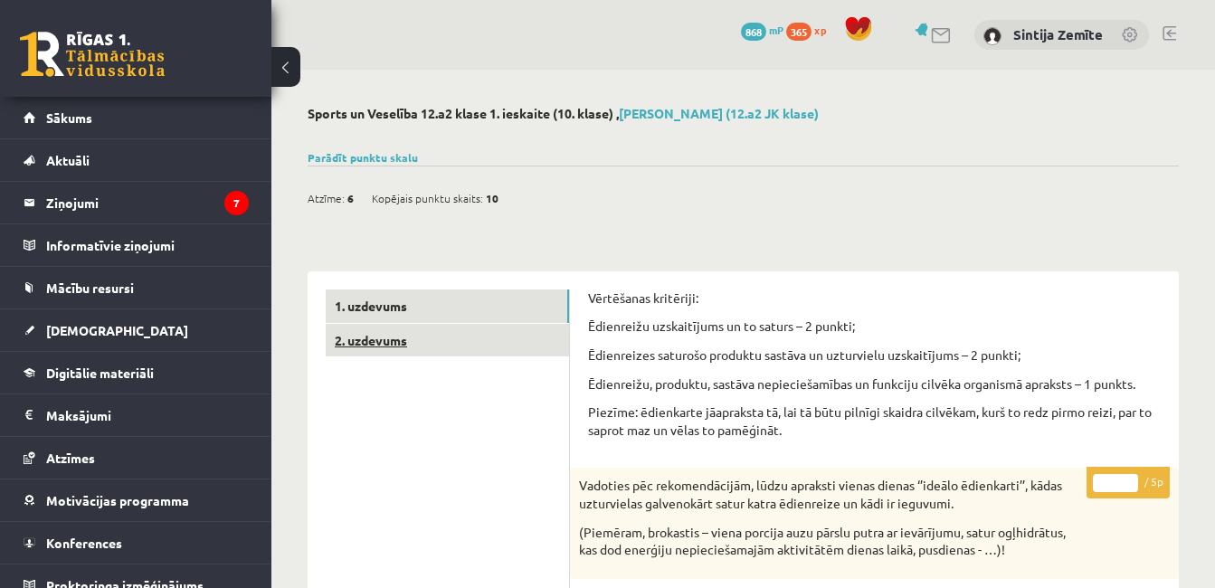
click at [509, 338] on link "2. uzdevums" at bounding box center [447, 340] width 243 height 33
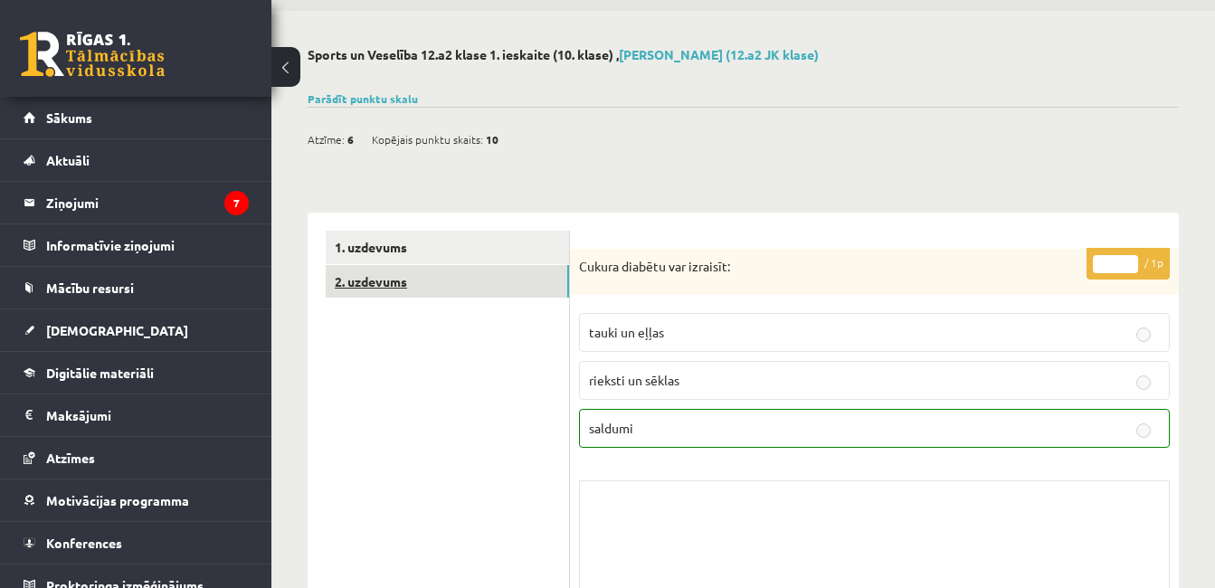
scroll to position [90, 0]
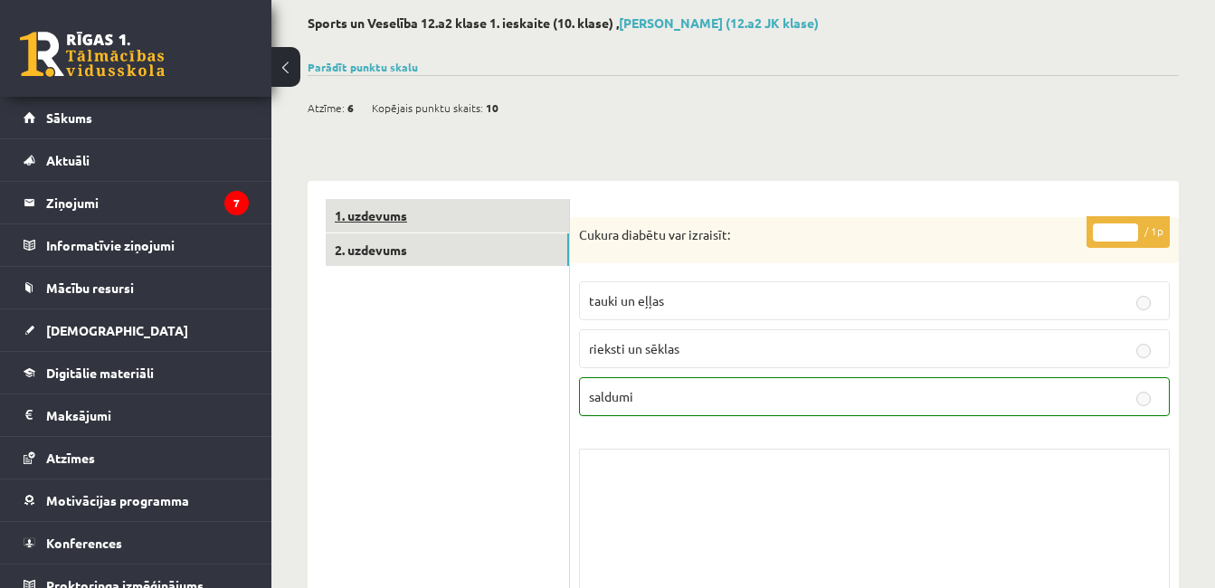
click at [466, 209] on link "1. uzdevums" at bounding box center [447, 215] width 243 height 33
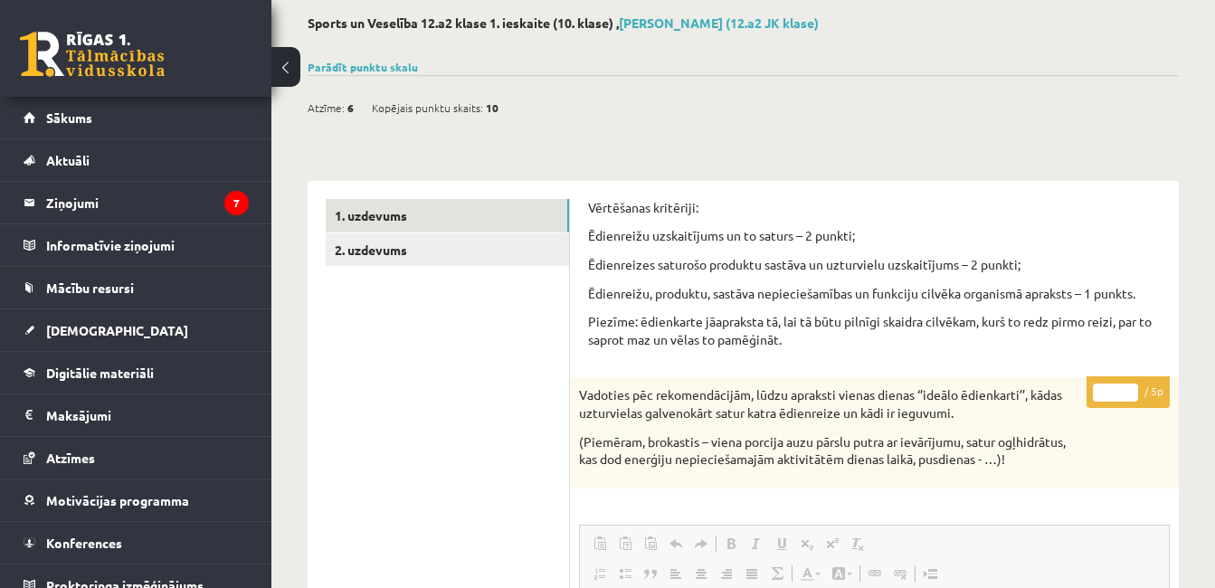
scroll to position [0, 0]
click at [81, 202] on legend "Ziņojumi 7" at bounding box center [147, 203] width 203 height 42
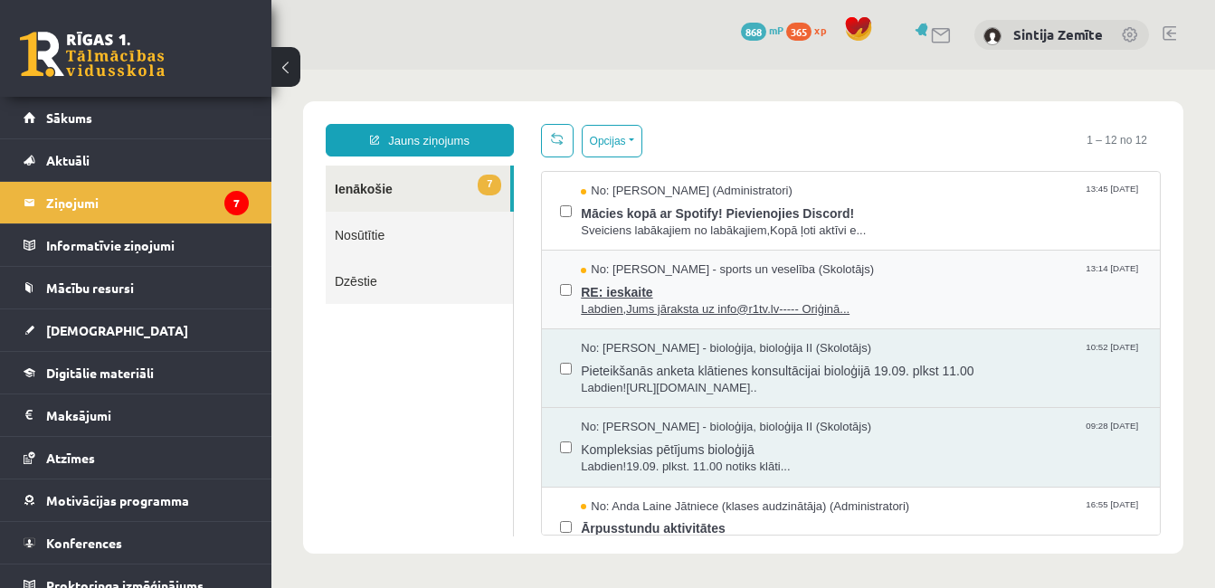
click at [721, 291] on span "RE: ieskaite" at bounding box center [861, 290] width 561 height 23
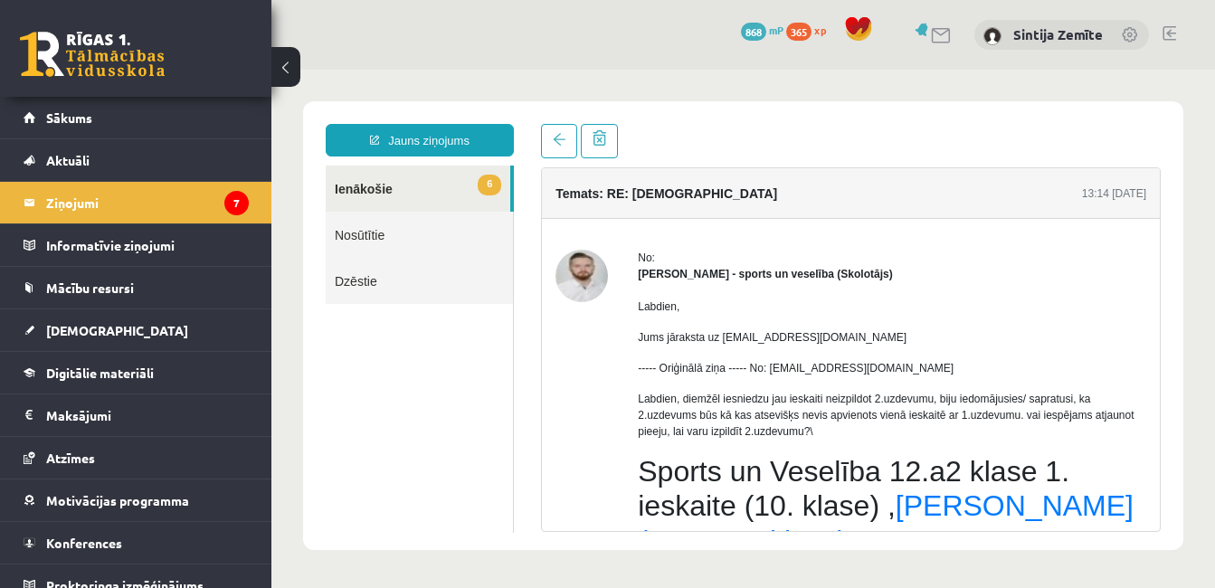
click at [366, 189] on link "6 Ienākošie" at bounding box center [418, 189] width 185 height 46
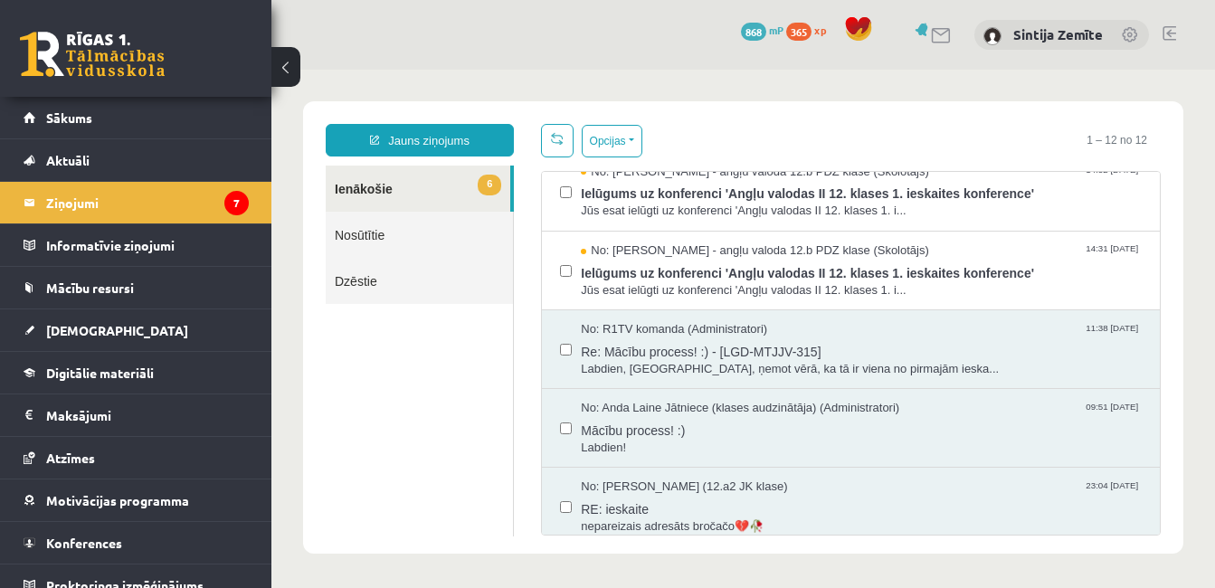
scroll to position [583, 0]
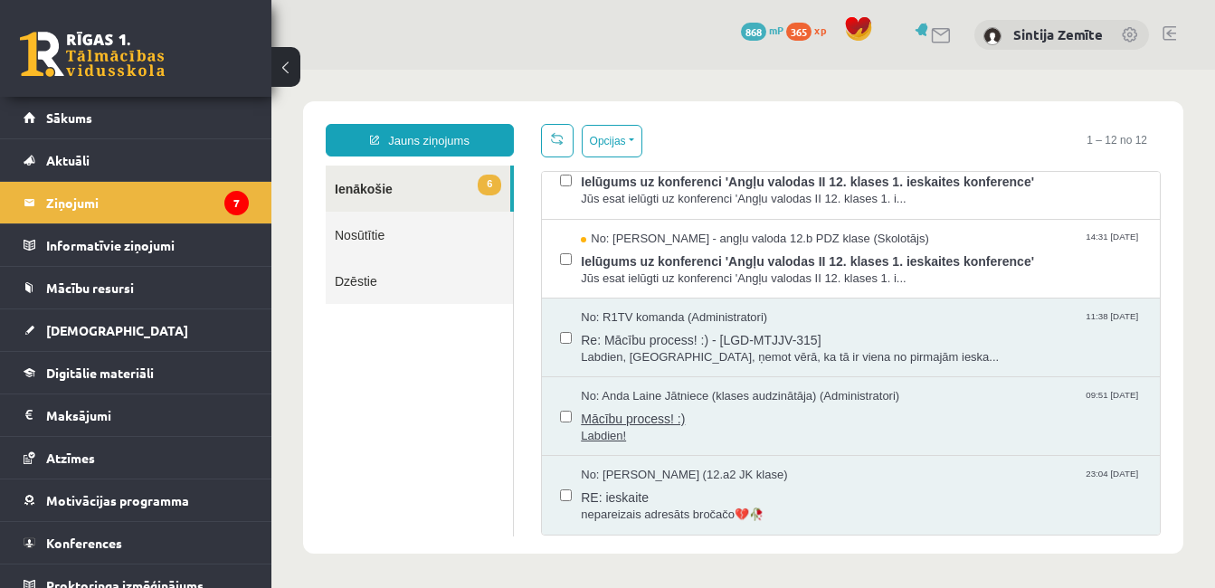
click at [752, 432] on span "Labdien!" at bounding box center [861, 436] width 561 height 17
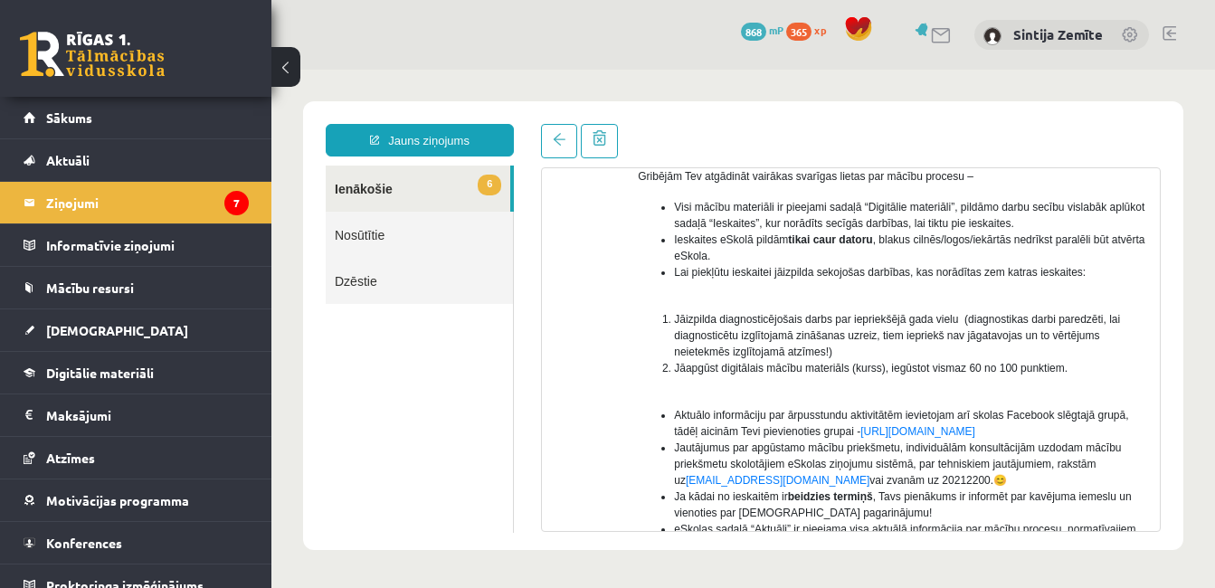
scroll to position [0, 0]
